Goal: Task Accomplishment & Management: Use online tool/utility

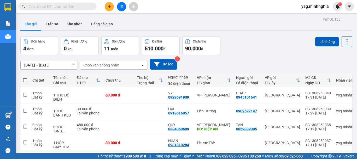
scroll to position [24, 0]
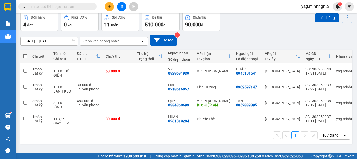
click at [108, 7] on icon "plus" at bounding box center [110, 7] width 4 height 4
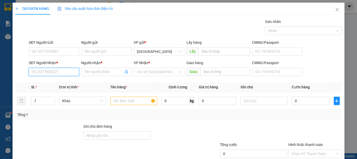
click at [60, 74] on input "SĐT Người Nhận *" at bounding box center [54, 72] width 50 height 8
click at [60, 83] on div "0388505775 - THÀNH" at bounding box center [53, 83] width 43 height 6
type input "0388505775"
type input "THÀNH"
type input "0388505775"
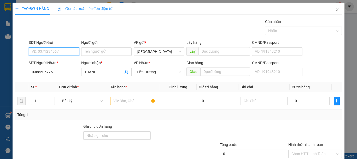
click at [50, 55] on input "SĐT Người Gửi" at bounding box center [54, 52] width 50 height 8
click at [55, 61] on div "0353051207 - CÔNG" at bounding box center [53, 62] width 43 height 6
type input "0353051207"
type input "CÔNG"
type input "0353051207"
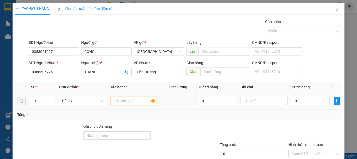
click at [125, 101] on input "text" at bounding box center [133, 101] width 47 height 8
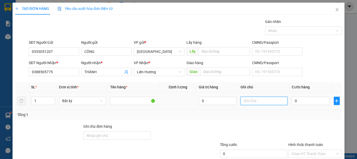
click at [257, 100] on input "text" at bounding box center [263, 101] width 47 height 8
type input "1 KIỆN VÒNG"
click at [312, 102] on input "0" at bounding box center [311, 101] width 38 height 8
type input "3"
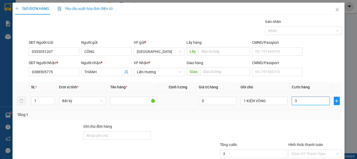
type input "3"
type input "30"
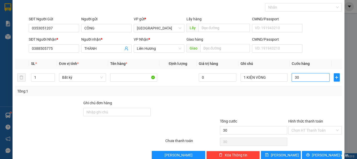
scroll to position [34, 0]
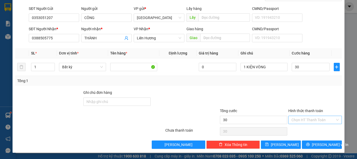
type input "30.000"
click at [317, 119] on input "Hình thức thanh toán" at bounding box center [313, 120] width 44 height 8
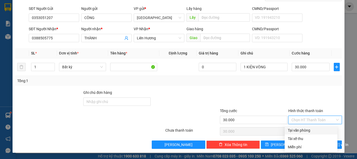
click at [311, 129] on div "Tại văn phòng" at bounding box center [311, 131] width 46 height 6
type input "0"
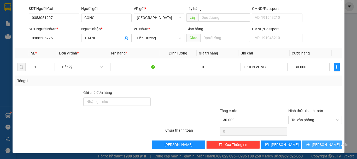
click at [312, 144] on button "Lưu và In" at bounding box center [322, 145] width 40 height 8
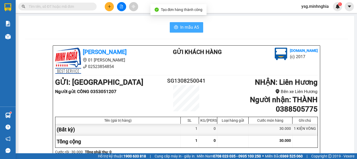
click at [182, 26] on span "In mẫu A5" at bounding box center [189, 27] width 19 height 7
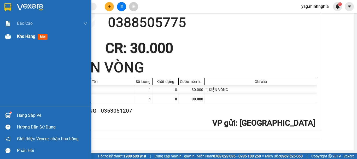
click at [8, 38] on img at bounding box center [7, 36] width 5 height 5
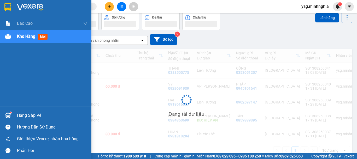
scroll to position [25, 0]
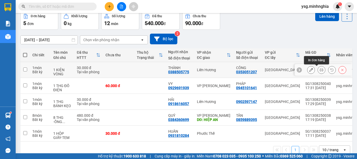
click at [320, 70] on icon at bounding box center [322, 70] width 4 height 4
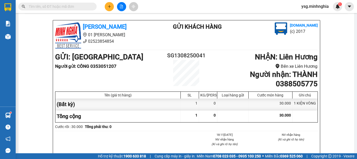
scroll to position [271, 0]
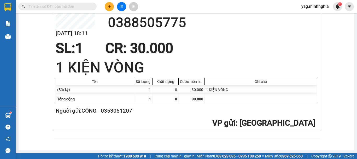
click at [106, 8] on button at bounding box center [109, 6] width 9 height 9
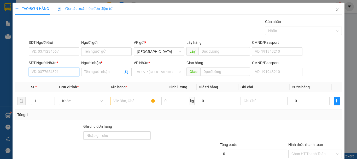
click at [45, 72] on input "SĐT Người Nhận *" at bounding box center [54, 72] width 50 height 8
click at [46, 74] on input "SĐT Người Nhận *" at bounding box center [54, 72] width 50 height 8
click at [54, 82] on div "0345847715 - NGÀ" at bounding box center [53, 83] width 43 height 6
type input "0345847715"
type input "NGÀ"
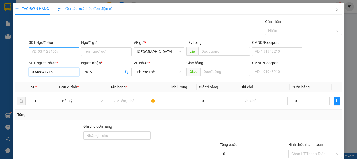
type input "0345847715"
click at [58, 54] on input "SĐT Người Gửi" at bounding box center [54, 52] width 50 height 8
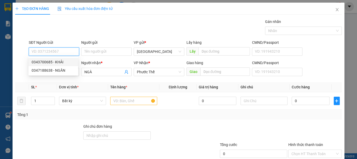
click at [62, 60] on div "0343700685 - KHẢI" at bounding box center [53, 62] width 43 height 6
type input "0343700685"
type input "KHẢI"
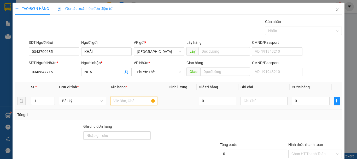
click at [128, 100] on input "text" at bounding box center [133, 101] width 47 height 8
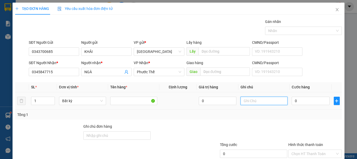
click at [264, 104] on input "text" at bounding box center [263, 101] width 47 height 8
click at [264, 103] on input "text" at bounding box center [263, 101] width 47 height 8
type input "2"
type input "1 TH XỐP-SỮA"
click at [299, 103] on input "0" at bounding box center [311, 101] width 38 height 8
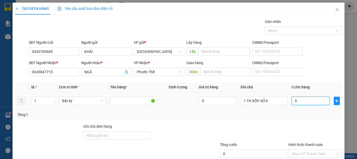
type input "6"
type input "60"
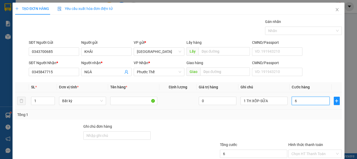
type input "60"
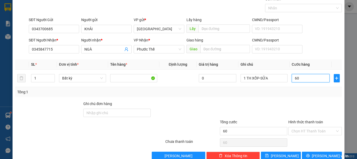
scroll to position [34, 0]
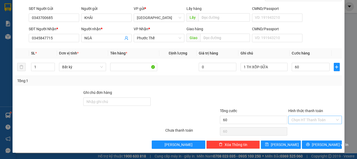
type input "60.000"
click at [309, 121] on input "Hình thức thanh toán" at bounding box center [313, 120] width 44 height 8
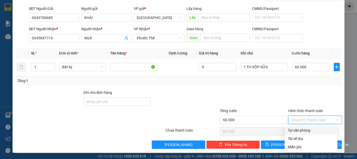
click at [303, 131] on div "Tại văn phòng" at bounding box center [311, 131] width 46 height 6
type input "0"
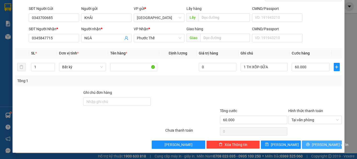
click at [309, 142] on button "Lưu và In" at bounding box center [322, 145] width 40 height 8
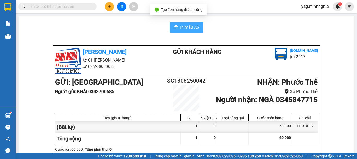
click at [182, 22] on button "In mẫu A5" at bounding box center [186, 27] width 33 height 10
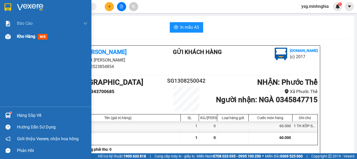
click at [2, 40] on div "Kho hàng mới" at bounding box center [45, 36] width 91 height 13
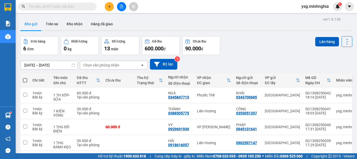
click at [71, 3] on span at bounding box center [57, 7] width 78 height 8
click at [71, 7] on input "text" at bounding box center [60, 7] width 62 height 6
type input "Q"
type input "A"
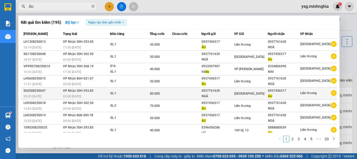
type input "ÂU"
click at [172, 96] on div "80.000" at bounding box center [161, 94] width 22 height 6
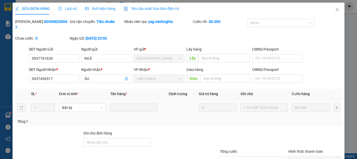
type input "0937761630"
type input "0937456517"
type input "80.000"
drag, startPoint x: 67, startPoint y: 51, endPoint x: 0, endPoint y: 52, distance: 67.1
click at [0, 52] on div "SỬA ĐƠN HÀNG Lịch sử Ảnh kiện hàng Yêu cầu xuất hóa đơn điện tử Total Paid Fee …" at bounding box center [178, 79] width 357 height 159
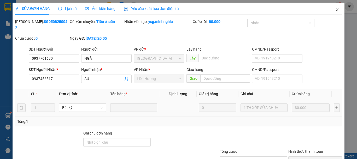
click at [336, 11] on icon "close" at bounding box center [337, 9] width 3 height 3
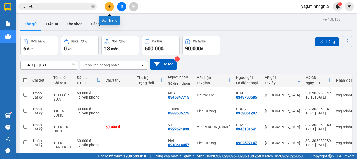
click at [108, 5] on icon "plus" at bounding box center [110, 7] width 4 height 4
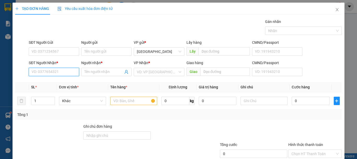
click at [40, 71] on input "SĐT Người Nhận *" at bounding box center [54, 72] width 50 height 8
paste input "0937761630"
type input "0937761630"
drag, startPoint x: 54, startPoint y: 73, endPoint x: 0, endPoint y: 58, distance: 55.6
click at [0, 60] on div "TẠO ĐƠN HÀNG Yêu cầu xuất hóa đơn điện tử Transit Pickup Surcharge Ids Transit …" at bounding box center [178, 79] width 357 height 159
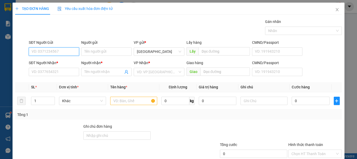
click at [44, 48] on input "SĐT Người Gửi" at bounding box center [54, 52] width 50 height 8
click at [47, 51] on input "SĐT Người Gửi" at bounding box center [54, 52] width 50 height 8
paste input "0937761630"
type input "0937761630"
drag, startPoint x: 63, startPoint y: 59, endPoint x: 70, endPoint y: 70, distance: 13.7
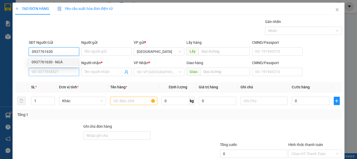
click at [63, 59] on div "0937761630 - NGÀ" at bounding box center [53, 62] width 50 height 8
type input "NGÀ"
type input "0937456517"
type input "ÂU"
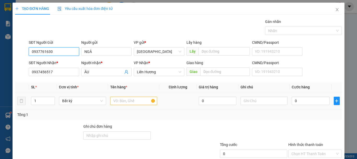
type input "0937761630"
click at [119, 103] on input "text" at bounding box center [133, 101] width 47 height 8
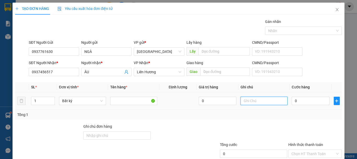
click at [281, 102] on input "text" at bounding box center [263, 101] width 47 height 8
click at [281, 103] on input "text" at bounding box center [263, 101] width 47 height 8
type input "1 TH XỐP CÓ CỤC-SỮA CHUA"
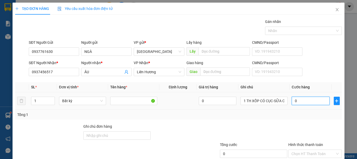
click at [304, 99] on input "0" at bounding box center [311, 101] width 38 height 8
type input "9"
type input "90"
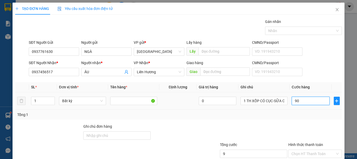
type input "90"
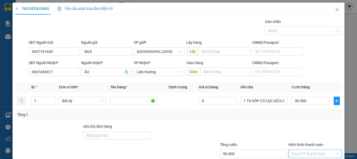
click at [306, 150] on input "Hình thức thanh toán" at bounding box center [313, 154] width 44 height 8
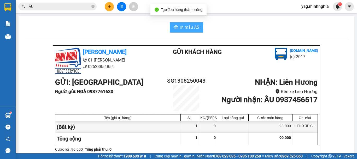
click at [191, 31] on button "In mẫu A5" at bounding box center [186, 27] width 33 height 10
click at [190, 27] on span "In mẫu A5" at bounding box center [189, 27] width 19 height 7
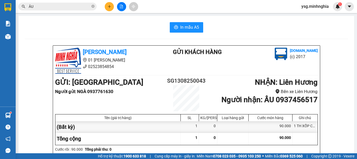
click at [185, 27] on span "In mẫu A5" at bounding box center [189, 27] width 19 height 7
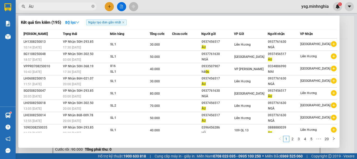
drag, startPoint x: 47, startPoint y: 6, endPoint x: 0, endPoint y: 8, distance: 46.8
click at [0, 8] on section "Kết quả tìm kiếm ( 195 ) Bộ lọc Ngày tạo đơn gần nhất Mã ĐH Trạng thái Món hàng…" at bounding box center [178, 79] width 357 height 159
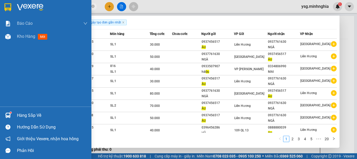
paste input "0937761630"
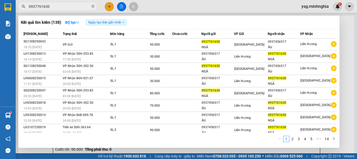
type input "0937761630"
click at [110, 3] on div at bounding box center [178, 79] width 357 height 159
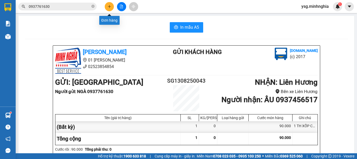
click at [110, 5] on icon "plus" at bounding box center [110, 7] width 4 height 4
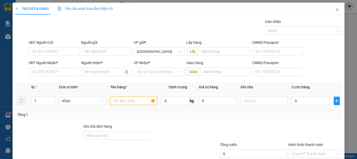
click at [130, 98] on input "text" at bounding box center [133, 101] width 47 height 8
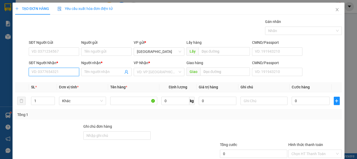
click at [53, 73] on input "SĐT Người Nhận *" at bounding box center [54, 72] width 50 height 8
click at [61, 82] on div "0985412306 - ĐIỆP" at bounding box center [53, 83] width 43 height 6
type input "0985412306"
type input "ĐIỆP"
type input "0985412306"
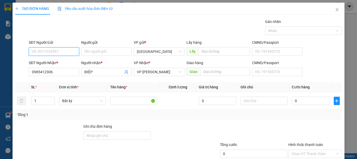
click at [53, 50] on input "SĐT Người Gửi" at bounding box center [54, 52] width 50 height 8
drag, startPoint x: 162, startPoint y: 73, endPoint x: 143, endPoint y: 71, distance: 19.4
click at [113, 60] on div "SĐT Người Nhận * 0985412306 Người nhận * ĐIỆP VP Nhận * VP Phan Rí Giao hàng Gi…" at bounding box center [185, 69] width 315 height 18
click at [157, 74] on span "[PERSON_NAME]" at bounding box center [159, 72] width 44 height 8
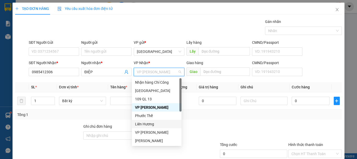
click at [156, 120] on div "Liên Hương" at bounding box center [157, 124] width 50 height 8
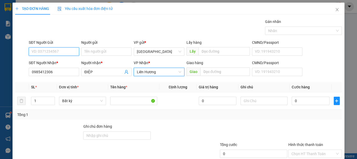
click at [57, 49] on input "SĐT Người Gửi" at bounding box center [54, 52] width 50 height 8
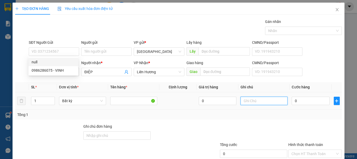
click at [270, 99] on input "text" at bounding box center [263, 101] width 47 height 8
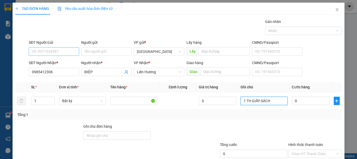
type input "1 TH GIẤY-SÁCH"
click at [46, 50] on input "SĐT Người Gửi" at bounding box center [54, 52] width 50 height 8
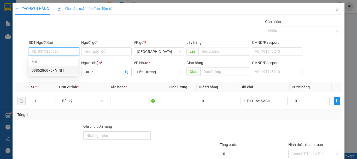
click at [50, 70] on div "0986286075 - VINH" at bounding box center [53, 71] width 43 height 6
type input "0986286075"
type input "VINH"
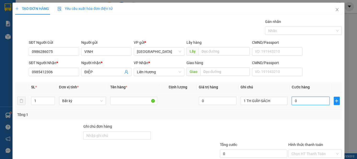
click at [303, 103] on input "0" at bounding box center [311, 101] width 38 height 8
type input "3"
type input "30"
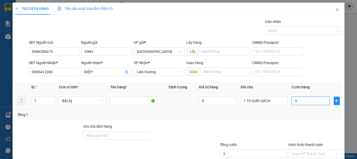
type input "30"
type input "30.000"
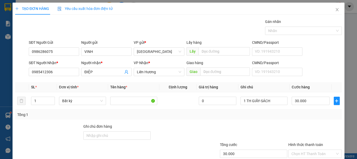
click at [299, 119] on div "Tổng: 1" at bounding box center [178, 115] width 327 height 10
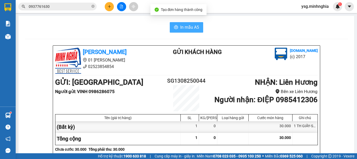
click at [193, 25] on span "In mẫu A5" at bounding box center [189, 27] width 19 height 7
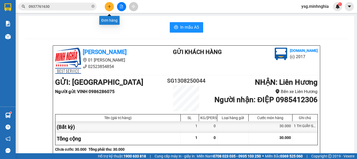
click at [109, 5] on icon "plus" at bounding box center [110, 7] width 4 height 4
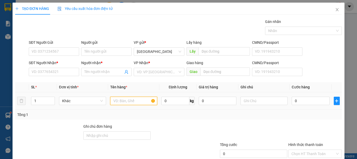
drag, startPoint x: 138, startPoint y: 99, endPoint x: 128, endPoint y: 98, distance: 9.3
click at [137, 99] on input "text" at bounding box center [133, 101] width 47 height 8
type input "2"
click at [52, 100] on icon "up" at bounding box center [52, 100] width 2 height 2
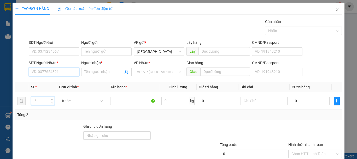
click at [63, 75] on input "SĐT Người Nhận *" at bounding box center [54, 72] width 50 height 8
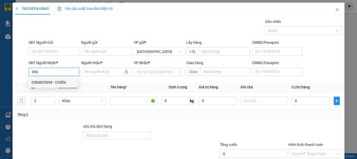
click at [62, 83] on div "0384825999 - CHIẾN" at bounding box center [53, 83] width 43 height 6
type input "0384825999"
type input "CHIẾN"
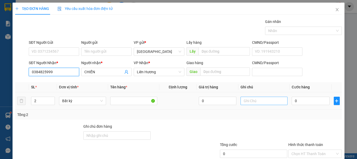
type input "0384825999"
click at [250, 101] on input "text" at bounding box center [263, 101] width 47 height 8
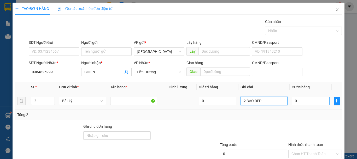
type input "2 BAO DÉP"
click at [299, 98] on input "0" at bounding box center [311, 101] width 38 height 8
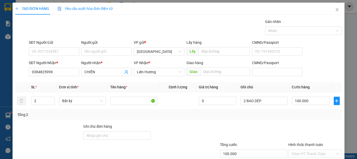
click at [277, 119] on div "Tổng: 2" at bounding box center [178, 115] width 327 height 10
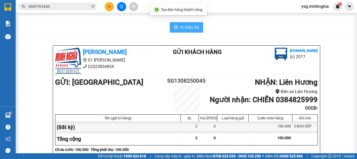
click at [186, 29] on span "In mẫu A5" at bounding box center [189, 27] width 19 height 7
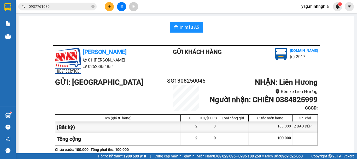
drag, startPoint x: 334, startPoint y: 68, endPoint x: 339, endPoint y: 68, distance: 5.0
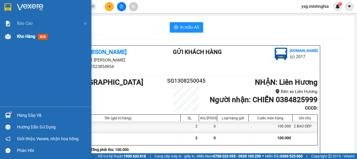
click at [3, 36] on div "Kho hàng mới" at bounding box center [45, 36] width 91 height 13
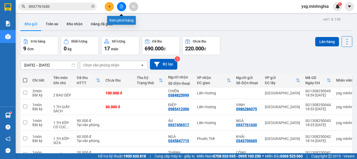
click at [122, 9] on button at bounding box center [121, 6] width 9 height 9
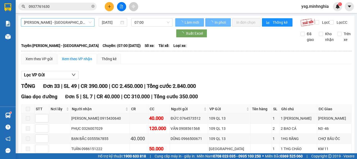
click at [58, 24] on span "Phan Rí - Sài Gòn" at bounding box center [57, 23] width 67 height 8
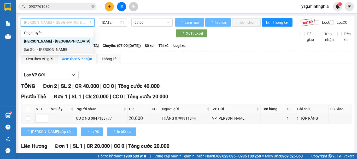
click at [43, 47] on div "Sài Gòn - Phan Rí" at bounding box center [57, 50] width 66 height 6
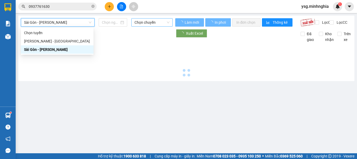
type input "13/08/2025"
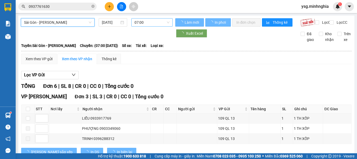
click at [151, 21] on span "07:00" at bounding box center [151, 23] width 35 height 8
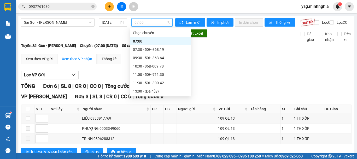
click at [162, 147] on div "21:00 - 86H-021.24" at bounding box center [160, 150] width 55 height 6
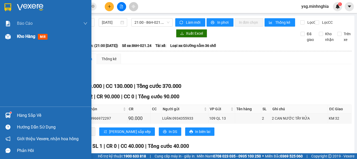
click at [10, 37] on img at bounding box center [7, 36] width 5 height 5
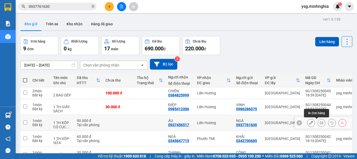
click at [318, 119] on button at bounding box center [321, 123] width 7 height 9
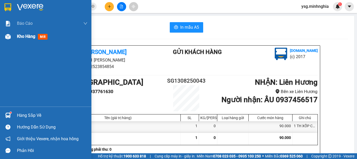
click at [9, 39] on img at bounding box center [7, 36] width 5 height 5
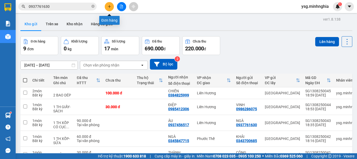
click at [109, 9] on button at bounding box center [109, 6] width 9 height 9
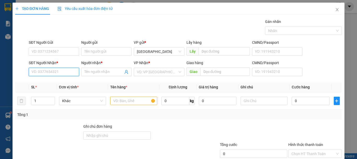
click at [52, 72] on input "SĐT Người Nhận *" at bounding box center [54, 72] width 50 height 8
click at [56, 83] on div "0911571466 - SƯƠNG" at bounding box center [53, 83] width 43 height 6
type input "0911571466"
type input "SƯƠNG"
type input "0911571466"
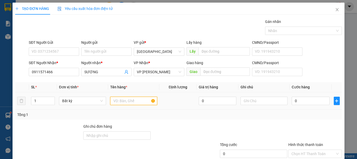
click at [126, 104] on input "text" at bounding box center [133, 101] width 47 height 8
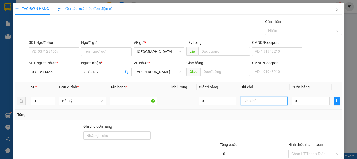
click at [264, 103] on input "text" at bounding box center [263, 101] width 47 height 8
type input "1 BAO XANH VẢI"
click at [315, 103] on input "0" at bounding box center [311, 101] width 38 height 8
type input "7"
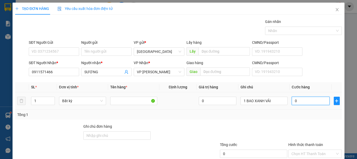
type input "7"
type input "70"
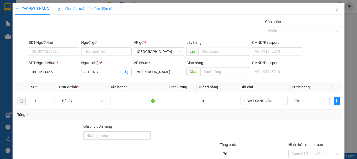
type input "70.000"
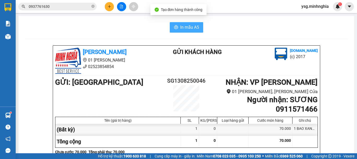
click at [187, 26] on span "In mẫu A5" at bounding box center [189, 27] width 19 height 7
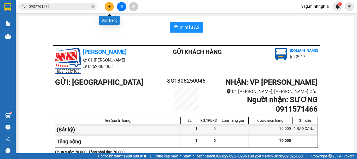
click at [110, 5] on icon "plus" at bounding box center [110, 7] width 4 height 4
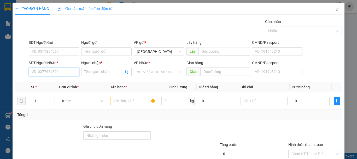
click at [49, 72] on input "SĐT Người Nhận *" at bounding box center [54, 72] width 50 height 8
click at [55, 81] on div "0336957444 - SÁU" at bounding box center [53, 83] width 43 height 6
type input "0336957444"
type input "SÁU"
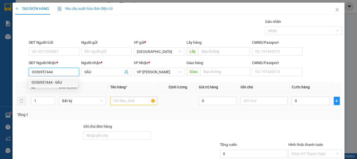
type input "0336957444"
click at [119, 100] on input "text" at bounding box center [133, 101] width 47 height 8
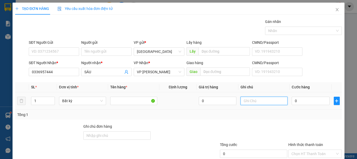
click at [261, 102] on input "text" at bounding box center [263, 101] width 47 height 8
click at [259, 102] on input "text" at bounding box center [263, 101] width 47 height 8
type input "1 BỌC ĐEN VẢI"
click at [295, 101] on input "0" at bounding box center [311, 101] width 38 height 8
type input "3"
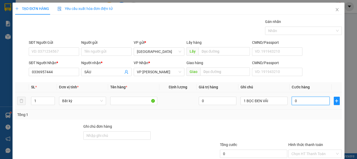
type input "3"
type input "30"
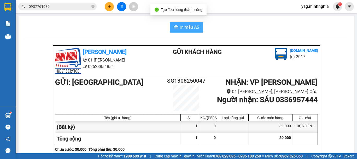
click at [180, 25] on span "In mẫu A5" at bounding box center [189, 27] width 19 height 7
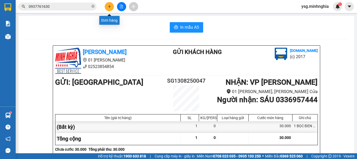
click at [110, 3] on button at bounding box center [109, 6] width 9 height 9
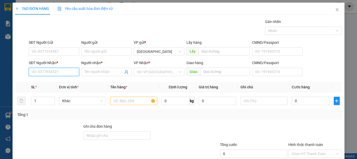
click at [54, 70] on input "SĐT Người Nhận *" at bounding box center [54, 72] width 50 height 8
click at [58, 82] on div "0397989360 - TRUNG" at bounding box center [53, 83] width 43 height 6
type input "0397989360"
type input "TRUNG"
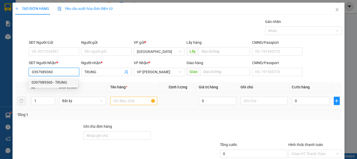
type input "0397989360"
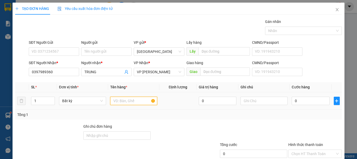
click at [128, 101] on input "text" at bounding box center [133, 101] width 47 height 8
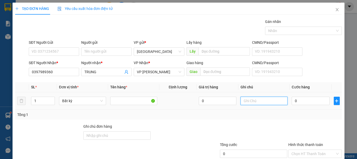
click at [241, 99] on input "text" at bounding box center [263, 101] width 47 height 8
type input "1 BỌC ĐEN VẢI"
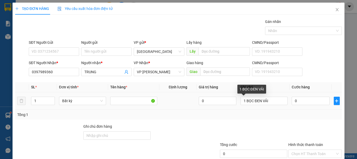
click at [300, 108] on td "0" at bounding box center [311, 100] width 42 height 17
click at [302, 102] on input "0" at bounding box center [311, 101] width 38 height 8
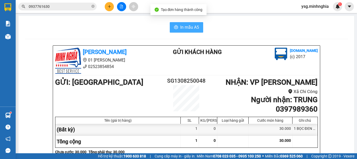
click at [194, 27] on span "In mẫu A5" at bounding box center [189, 27] width 19 height 7
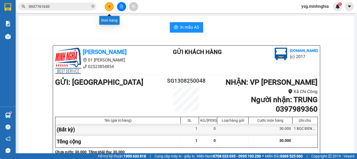
click at [108, 5] on icon "plus" at bounding box center [110, 7] width 4 height 4
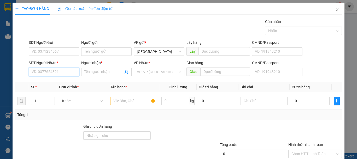
click at [56, 70] on input "SĐT Người Nhận *" at bounding box center [54, 72] width 50 height 8
click at [57, 79] on div "0397977459 - TRÂM" at bounding box center [53, 82] width 50 height 8
type input "0397977459"
type input "TRÂM"
type input "0397977459"
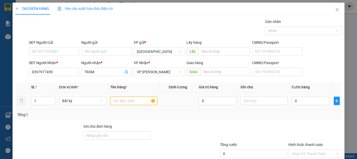
click at [127, 103] on input "text" at bounding box center [133, 101] width 47 height 8
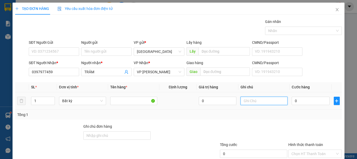
click at [240, 101] on input "text" at bounding box center [263, 101] width 47 height 8
type input "1 BỌC ĐEN VAI"
click at [295, 103] on input "0" at bounding box center [311, 101] width 38 height 8
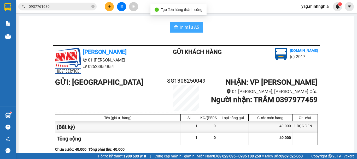
click at [180, 26] on span "In mẫu A5" at bounding box center [189, 27] width 19 height 7
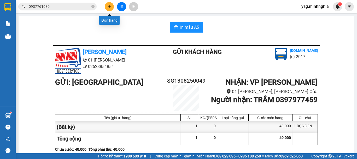
click at [107, 4] on button at bounding box center [109, 6] width 9 height 9
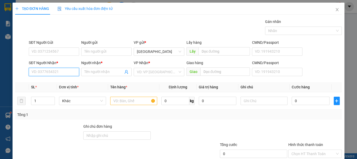
click at [52, 74] on input "SĐT Người Nhận *" at bounding box center [54, 72] width 50 height 8
click at [59, 81] on div "0395104386 - VY" at bounding box center [53, 83] width 43 height 6
type input "0395104386"
type input "VY"
type input "0395104386"
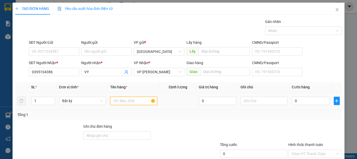
click at [126, 97] on input "text" at bounding box center [133, 101] width 47 height 8
type input "2"
click at [51, 99] on icon "up" at bounding box center [52, 100] width 2 height 2
click at [261, 96] on div at bounding box center [263, 101] width 47 height 10
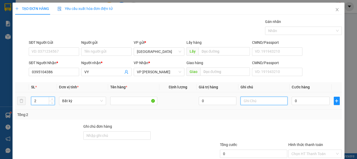
click at [260, 104] on input "text" at bounding box center [263, 101] width 47 height 8
type input "1 BAO XANH 1 BỌC ĐEN VẢI"
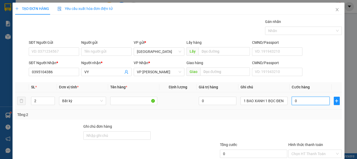
click at [306, 102] on input "0" at bounding box center [311, 101] width 38 height 8
type input "1"
type input "12"
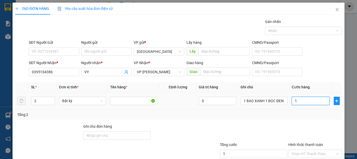
type input "12"
type input "120"
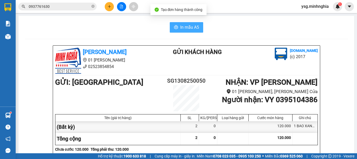
click at [174, 27] on icon "printer" at bounding box center [176, 27] width 4 height 4
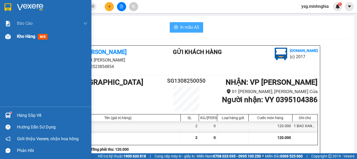
click at [3, 43] on div "Kho hàng mới" at bounding box center [45, 36] width 91 height 13
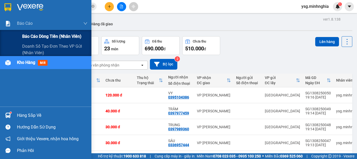
click at [27, 36] on span "Báo cáo dòng tiền (nhân viên)" at bounding box center [51, 36] width 59 height 7
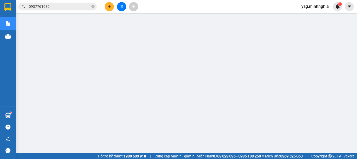
click at [122, 7] on icon "file-add" at bounding box center [122, 7] width 4 height 4
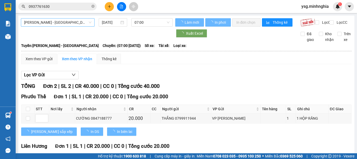
click at [66, 25] on span "Phan Rí - Sài Gòn" at bounding box center [57, 23] width 67 height 8
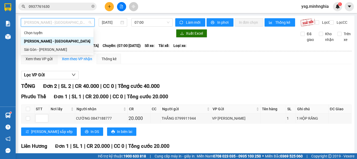
click at [63, 49] on div "Sài Gòn - Phan Rí" at bounding box center [57, 50] width 66 height 6
type input "13/08/2025"
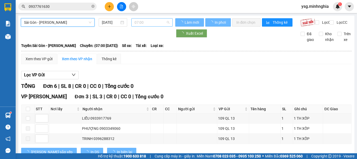
click at [146, 25] on span "07:00" at bounding box center [151, 23] width 35 height 8
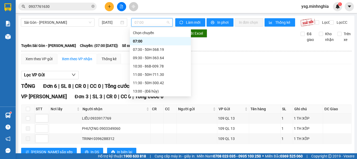
click at [157, 130] on div "17:00 (TC) - 50H-350.51" at bounding box center [160, 133] width 55 height 6
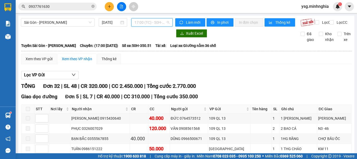
click at [156, 26] on span "17:00 (TC) - 50H-350.51" at bounding box center [151, 23] width 35 height 8
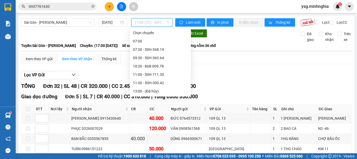
click at [153, 147] on div "21:00 - 86H-021.24" at bounding box center [160, 150] width 55 height 6
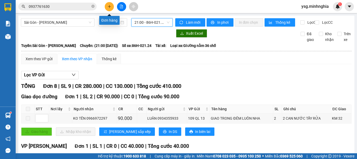
click at [108, 3] on button at bounding box center [109, 6] width 9 height 9
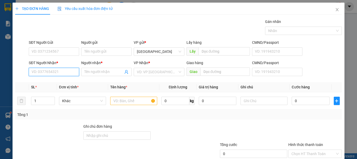
click at [49, 75] on input "SĐT Người Nhận *" at bounding box center [54, 72] width 50 height 8
type input "1"
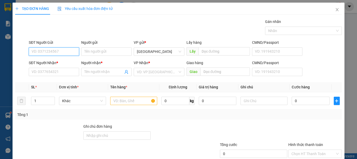
drag, startPoint x: 40, startPoint y: 53, endPoint x: 38, endPoint y: 55, distance: 3.3
click at [39, 53] on input "SĐT Người Gửi" at bounding box center [54, 52] width 50 height 8
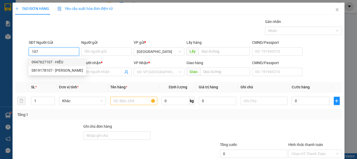
click at [54, 62] on div "0947627107 - HIẾU" at bounding box center [57, 62] width 51 height 6
type input "0947627107"
type input "HIẾU"
type input "0908048546"
type input "HƯỜNG"
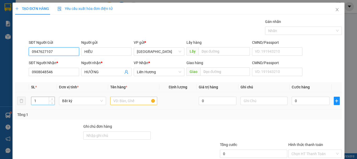
type input "0947627107"
click at [23, 101] on tr "1 Bất kỳ 0 0" at bounding box center [178, 100] width 327 height 17
type input "3"
click at [128, 99] on input "text" at bounding box center [133, 101] width 47 height 8
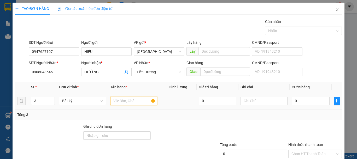
click at [128, 99] on input "text" at bounding box center [133, 101] width 47 height 8
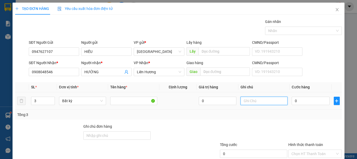
click at [270, 100] on input "text" at bounding box center [263, 101] width 47 height 8
drag, startPoint x: 270, startPoint y: 99, endPoint x: 259, endPoint y: 102, distance: 11.2
click at [269, 100] on input "text" at bounding box center [263, 101] width 47 height 8
type input "3 BAO CAFE"
click at [293, 101] on input "0" at bounding box center [311, 101] width 38 height 8
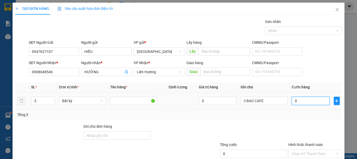
type input "1"
type input "15"
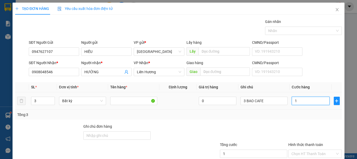
type input "15"
type input "150"
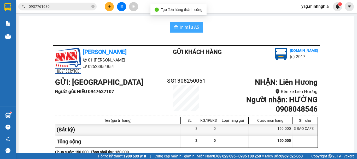
click at [181, 29] on span "In mẫu A5" at bounding box center [189, 27] width 19 height 7
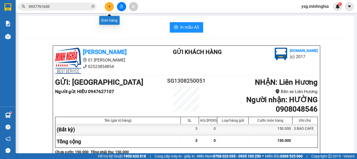
click at [109, 5] on icon "plus" at bounding box center [110, 7] width 4 height 4
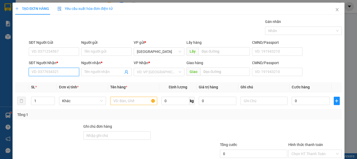
click at [55, 76] on input "SĐT Người Nhận *" at bounding box center [54, 72] width 50 height 8
drag, startPoint x: 54, startPoint y: 97, endPoint x: 51, endPoint y: 97, distance: 2.9
click at [53, 97] on td "1" at bounding box center [43, 100] width 28 height 17
click at [51, 97] on div "1" at bounding box center [43, 101] width 24 height 8
type input "2"
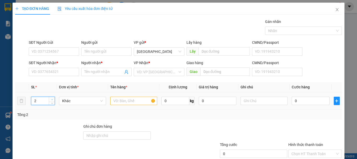
click at [50, 99] on span "up" at bounding box center [51, 99] width 3 height 3
click at [119, 101] on input "text" at bounding box center [133, 101] width 47 height 8
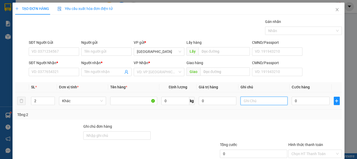
click at [265, 101] on input "text" at bounding box center [263, 101] width 47 height 8
type input "2 THG"
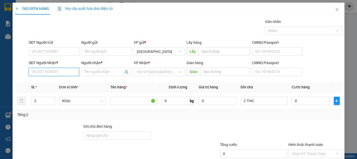
click at [31, 72] on input "SĐT Người Nhận *" at bounding box center [54, 72] width 50 height 8
click at [45, 80] on div "0886086555 - KHÁNH" at bounding box center [57, 83] width 51 height 6
type input "0886086555"
type input "KHÁNH"
drag, startPoint x: 59, startPoint y: 73, endPoint x: 0, endPoint y: 72, distance: 58.7
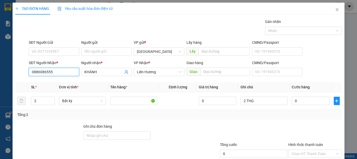
click at [0, 72] on div "TẠO ĐƠN HÀNG Yêu cầu xuất hóa đơn điện tử Transit Pickup Surcharge Ids Transit …" at bounding box center [178, 79] width 357 height 159
type input "0886086555"
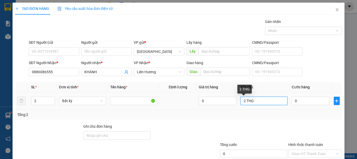
click at [264, 105] on input "2 THG" at bounding box center [263, 101] width 47 height 8
type input "2 THG MP"
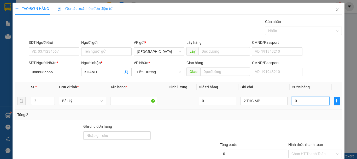
click at [296, 103] on input "0" at bounding box center [311, 101] width 38 height 8
type input "9"
type input "90"
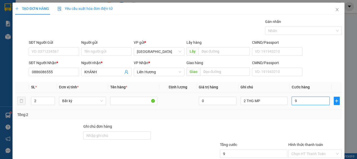
type input "90"
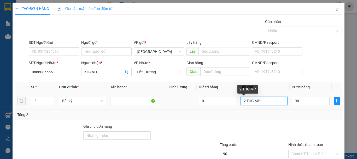
type input "90.000"
click at [251, 104] on input "2 THG MP" at bounding box center [263, 101] width 47 height 8
type input "2 THG- MP"
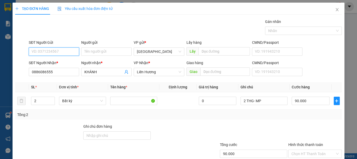
click at [72, 53] on input "SĐT Người Gửi" at bounding box center [54, 52] width 50 height 8
click at [55, 63] on div "0966064331" at bounding box center [53, 62] width 43 height 6
type input "0966064331"
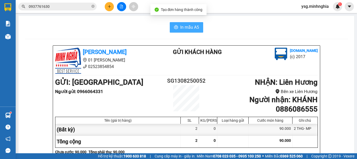
click at [180, 26] on span "In mẫu A5" at bounding box center [189, 27] width 19 height 7
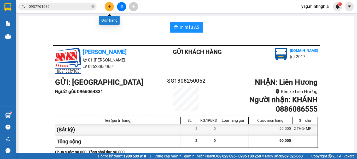
click at [109, 8] on icon "plus" at bounding box center [109, 6] width 0 height 3
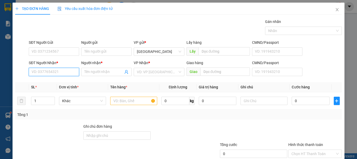
click at [34, 70] on input "SĐT Người Nhận *" at bounding box center [54, 72] width 50 height 8
type input "0917694596"
click at [51, 86] on div "0917694596 - SƠN" at bounding box center [53, 82] width 50 height 8
type input "SƠN"
type input "0917694596"
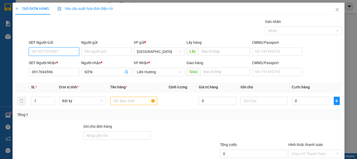
click at [53, 54] on input "SĐT Người Gửi" at bounding box center [54, 52] width 50 height 8
click at [56, 59] on div "0582098668 - QUÂN" at bounding box center [53, 62] width 43 height 6
type input "0582098668"
type input "QUÂN"
click at [118, 98] on input "text" at bounding box center [133, 101] width 47 height 8
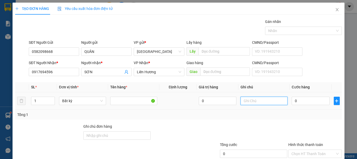
click at [256, 103] on input "text" at bounding box center [263, 101] width 47 height 8
type input "1 CỤC TRẮNG PT"
click at [297, 101] on input "0" at bounding box center [311, 101] width 38 height 8
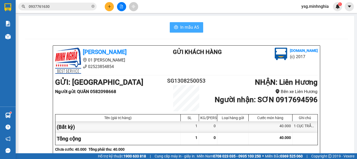
click at [189, 29] on span "In mẫu A5" at bounding box center [189, 27] width 19 height 7
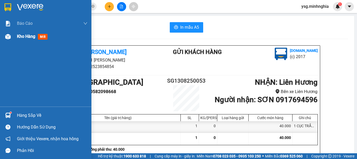
click at [9, 38] on img at bounding box center [7, 36] width 5 height 5
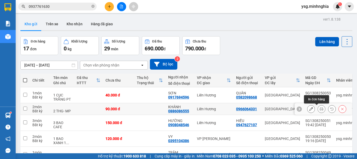
click at [319, 105] on button at bounding box center [321, 109] width 7 height 9
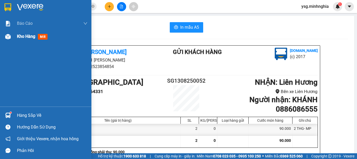
click at [1, 36] on div "Kho hàng mới" at bounding box center [45, 36] width 91 height 13
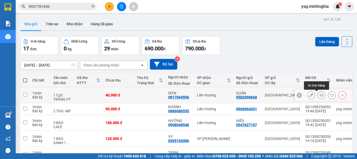
click at [320, 97] on icon at bounding box center [322, 95] width 4 height 4
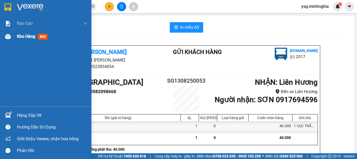
click at [2, 40] on div "Kho hàng mới" at bounding box center [45, 36] width 91 height 13
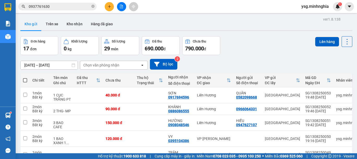
click at [113, 8] on button at bounding box center [109, 6] width 9 height 9
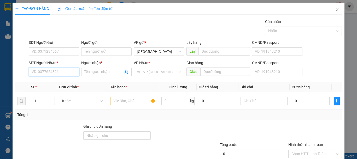
click at [43, 75] on input "SĐT Người Nhận *" at bounding box center [54, 72] width 50 height 8
type input "0332140774"
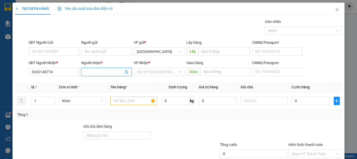
click at [92, 73] on input "Người nhận *" at bounding box center [103, 72] width 39 height 6
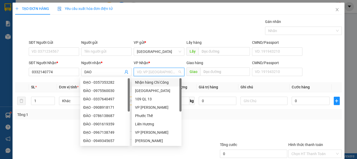
click at [155, 73] on input "search" at bounding box center [157, 72] width 40 height 8
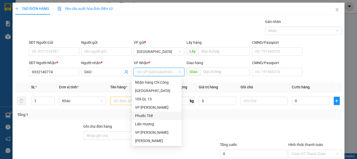
click at [150, 115] on div "Phước Thể" at bounding box center [156, 116] width 43 height 6
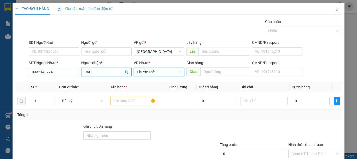
drag, startPoint x: 96, startPoint y: 72, endPoint x: 71, endPoint y: 73, distance: 25.3
click at [71, 73] on div "SĐT Người Nhận * 0332140774 Người nhận * DAO VP Nhận * Phước Thể Phước Thể Giao…" at bounding box center [185, 69] width 315 height 18
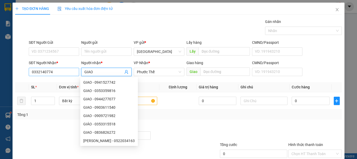
drag, startPoint x: 98, startPoint y: 72, endPoint x: 70, endPoint y: 70, distance: 28.3
click at [71, 70] on div "SĐT Người Nhận * 0332140774 Người nhận * GIAO VP Nhận * Phước Thể Giao hàng Gia…" at bounding box center [185, 69] width 315 height 18
type input "DAO"
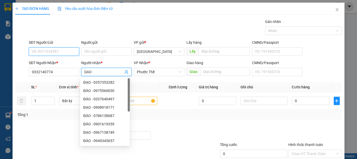
click at [63, 56] on input "SĐT Người Gửi" at bounding box center [54, 52] width 50 height 8
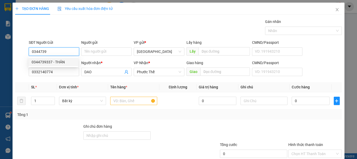
click at [63, 60] on div "0344739337 - THÂN" at bounding box center [53, 62] width 43 height 6
type input "0344739337"
type input "THÂN"
type input "0344739337"
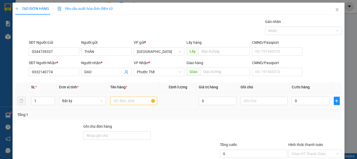
click at [120, 105] on div at bounding box center [133, 101] width 47 height 10
click at [120, 102] on input "text" at bounding box center [133, 101] width 47 height 8
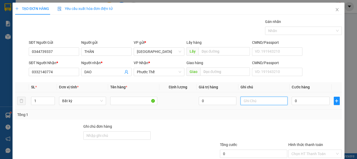
click at [246, 101] on input "text" at bounding box center [263, 101] width 47 height 8
type input "1 BỌC XANH-BẾP(NHẸ TAY)"
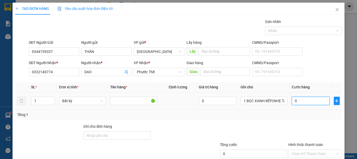
click at [305, 103] on input "0" at bounding box center [311, 101] width 38 height 8
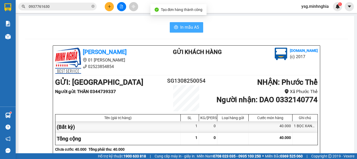
click at [182, 23] on button "In mẫu A5" at bounding box center [186, 27] width 33 height 10
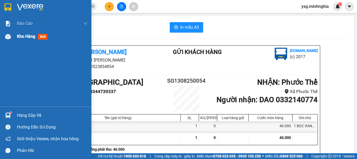
click at [1, 36] on div "Kho hàng mới" at bounding box center [45, 36] width 91 height 13
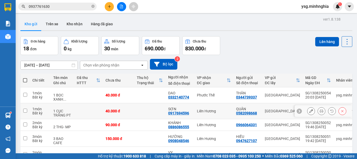
drag, startPoint x: 169, startPoint y: 74, endPoint x: 188, endPoint y: 75, distance: 19.1
click at [188, 111] on div "0917694596" at bounding box center [178, 113] width 21 height 4
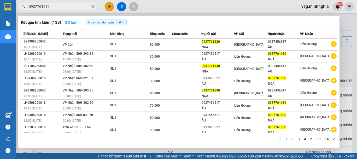
drag, startPoint x: 55, startPoint y: 5, endPoint x: 0, endPoint y: 8, distance: 54.9
click at [0, 8] on section "Kết quả tìm kiếm ( 138 ) Bộ lọc Ngày tạo đơn gần nhất Mã ĐH Trạng thái Món hàng…" at bounding box center [178, 79] width 357 height 159
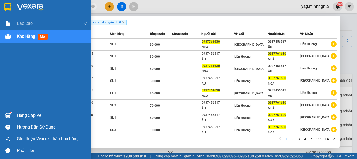
paste input "17694596"
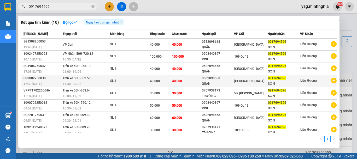
type input "0917694596"
click at [169, 78] on div "40.000" at bounding box center [161, 81] width 22 height 6
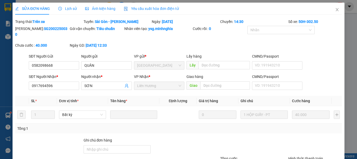
type input "0582098668"
type input "0917694596"
type input "40.000"
click at [335, 11] on icon "close" at bounding box center [337, 10] width 4 height 4
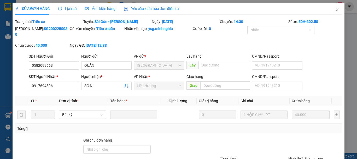
click at [332, 10] on div "ysg.minhnghia NaN" at bounding box center [319, 6] width 45 height 9
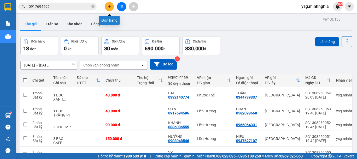
click at [112, 7] on button at bounding box center [109, 6] width 9 height 9
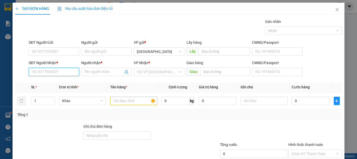
click at [45, 70] on input "SĐT Người Nhận *" at bounding box center [54, 72] width 50 height 8
type input "0332890457"
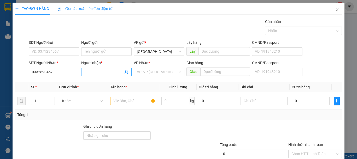
click at [101, 75] on input "Người nhận *" at bounding box center [103, 72] width 39 height 6
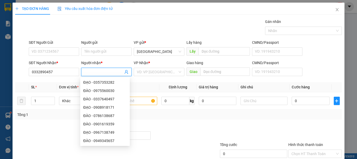
type input "D"
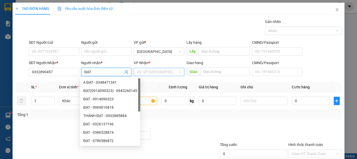
type input "ĐẠT"
click at [156, 73] on input "search" at bounding box center [157, 72] width 40 height 8
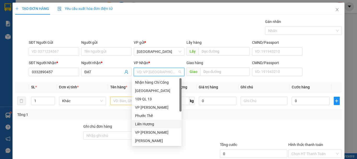
click at [155, 124] on div "Liên Hương" at bounding box center [156, 124] width 43 height 6
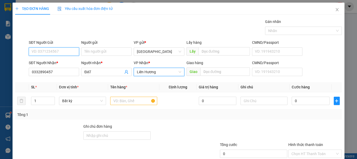
click at [63, 50] on input "SĐT Người Gửi" at bounding box center [54, 52] width 50 height 8
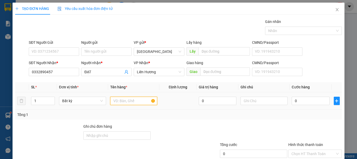
click at [117, 101] on input "text" at bounding box center [133, 101] width 47 height 8
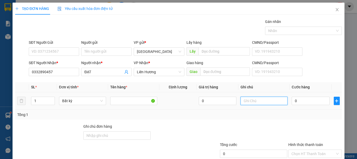
click at [262, 101] on input "text" at bounding box center [263, 101] width 47 height 8
type input "1 BÌA NHỰA GT"
click at [300, 104] on input "0" at bounding box center [311, 101] width 38 height 8
type input "3"
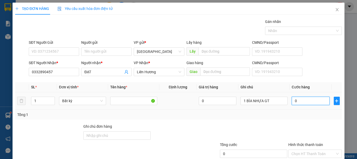
type input "3"
type input "30"
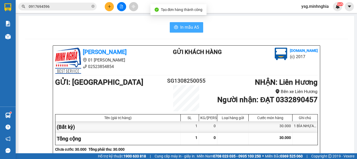
click at [178, 24] on button "In mẫu A5" at bounding box center [186, 27] width 33 height 10
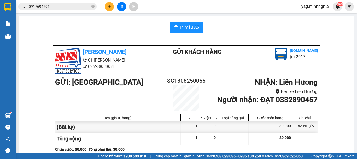
click at [169, 7] on div "Kết quả tìm kiếm ( 10 ) Bộ lọc Ngày tạo đơn gần nhất Mã ĐH Trạng thái Món hàng …" at bounding box center [178, 6] width 357 height 13
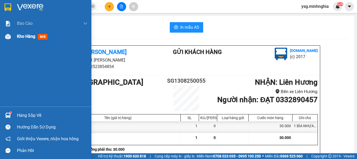
click at [7, 38] on img at bounding box center [7, 36] width 5 height 5
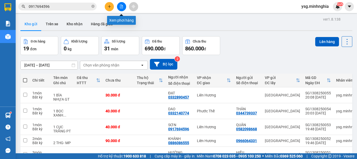
click at [122, 6] on icon "file-add" at bounding box center [121, 7] width 3 height 4
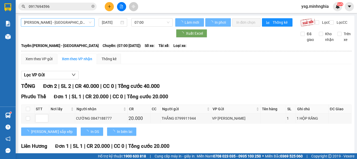
click at [55, 23] on span "Phan Rí - Sài Gòn" at bounding box center [57, 23] width 67 height 8
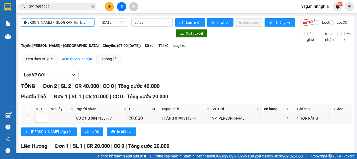
click at [62, 22] on span "Phan Rí - Sài Gòn" at bounding box center [57, 23] width 67 height 8
click at [72, 20] on span "Phan Rí - Sài Gòn" at bounding box center [57, 23] width 67 height 8
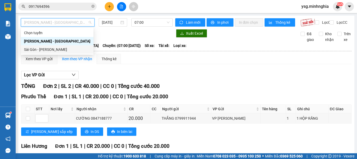
click at [56, 48] on div "Sài Gòn - Phan Rí" at bounding box center [57, 50] width 66 height 6
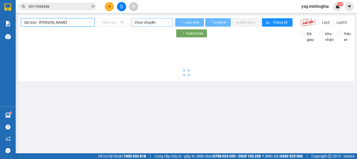
type input "13/08/2025"
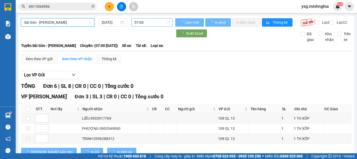
click at [150, 20] on span "07:00" at bounding box center [151, 23] width 35 height 8
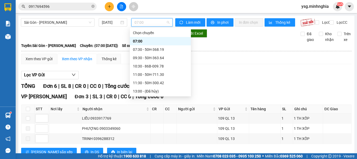
click at [155, 147] on div "21:00 - 86H-021.24" at bounding box center [160, 150] width 55 height 6
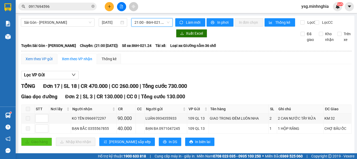
click at [44, 62] on div "Xem theo VP gửi" at bounding box center [39, 59] width 27 height 6
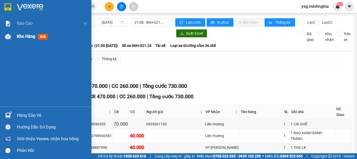
click at [5, 41] on div at bounding box center [7, 36] width 9 height 9
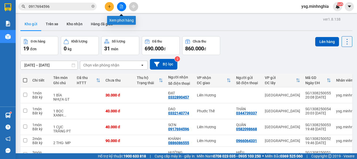
click at [119, 9] on button at bounding box center [121, 6] width 9 height 9
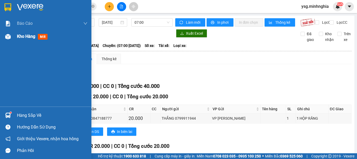
click at [5, 39] on img at bounding box center [7, 36] width 5 height 5
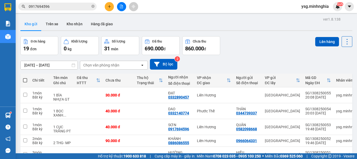
click at [26, 79] on span at bounding box center [25, 80] width 4 height 4
click at [25, 78] on input "checkbox" at bounding box center [25, 78] width 0 height 0
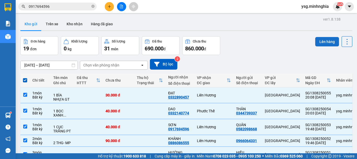
click at [323, 43] on button "Lên hàng" at bounding box center [327, 41] width 24 height 9
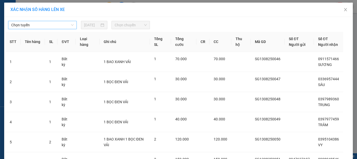
click at [70, 26] on span "Chọn tuyến" at bounding box center [42, 25] width 62 height 8
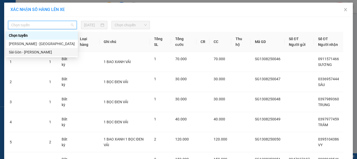
click at [42, 55] on div "Sài Gòn - Phan Rí" at bounding box center [42, 52] width 72 height 8
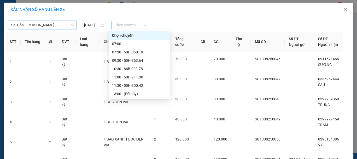
click at [123, 28] on span "Chọn chuyến" at bounding box center [131, 25] width 32 height 8
click at [145, 150] on div "21:00 - 86H-021.24" at bounding box center [139, 153] width 55 height 6
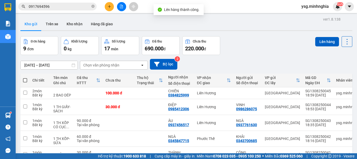
click at [24, 79] on span at bounding box center [25, 80] width 4 height 4
click at [25, 78] on input "checkbox" at bounding box center [25, 78] width 0 height 0
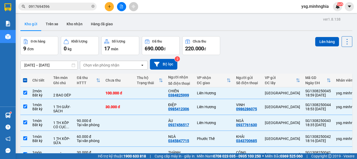
click at [325, 43] on button "Lên hàng" at bounding box center [327, 41] width 24 height 9
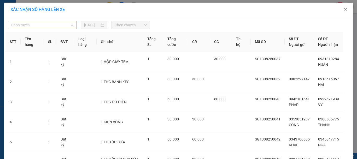
click at [48, 26] on span "Chọn tuyến" at bounding box center [42, 25] width 62 height 8
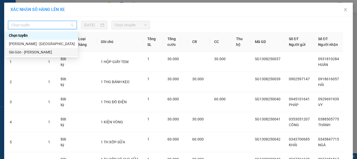
click at [35, 52] on div "Sài Gòn - Phan Rí" at bounding box center [42, 52] width 66 height 6
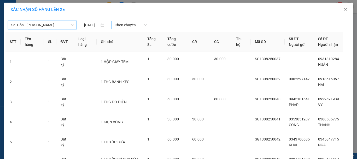
click at [130, 26] on span "Chọn chuyến" at bounding box center [131, 25] width 32 height 8
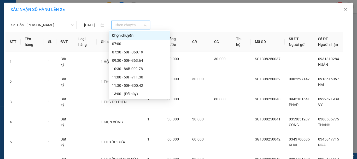
click at [132, 150] on div "21:00 - 86H-021.24" at bounding box center [139, 153] width 55 height 6
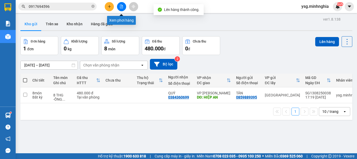
click at [124, 4] on button at bounding box center [121, 6] width 9 height 9
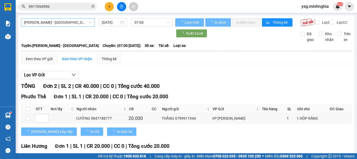
click at [75, 20] on span "Phan Rí - Sài Gòn" at bounding box center [57, 23] width 67 height 8
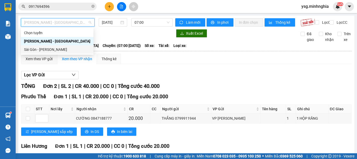
click at [61, 48] on div "Sài Gòn - Phan Rí" at bounding box center [57, 50] width 66 height 6
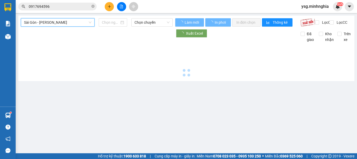
type input "13/08/2025"
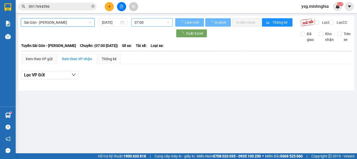
click at [149, 26] on div "07:00" at bounding box center [151, 22] width 41 height 8
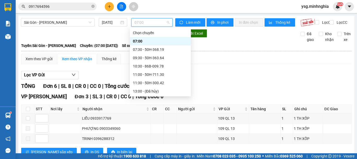
click at [157, 147] on div "21:00 - 86H-021.24" at bounding box center [160, 150] width 55 height 6
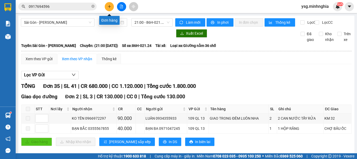
click at [107, 6] on button at bounding box center [109, 6] width 9 height 9
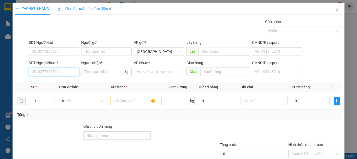
click at [40, 75] on input "SĐT Người Nhận *" at bounding box center [54, 72] width 50 height 8
click at [40, 74] on input "SĐT Người Nhận *" at bounding box center [54, 72] width 50 height 8
click at [131, 103] on input "text" at bounding box center [133, 101] width 47 height 8
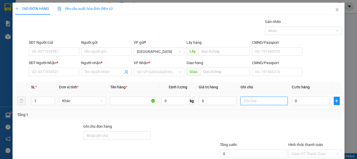
click at [243, 102] on input "text" at bounding box center [263, 101] width 47 height 8
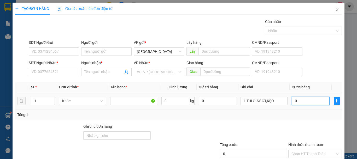
click at [299, 98] on input "0" at bounding box center [311, 101] width 38 height 8
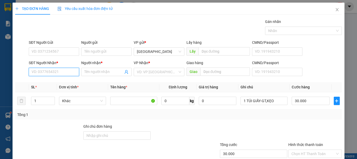
click at [33, 72] on input "SĐT Người Nhận *" at bounding box center [54, 72] width 50 height 8
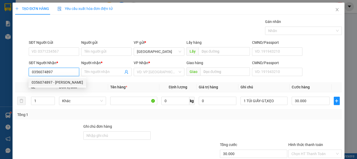
click at [60, 84] on div "0356074897 - HƯƠNG" at bounding box center [57, 83] width 51 height 6
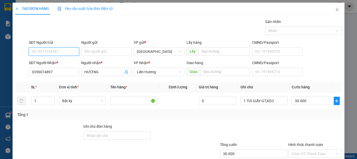
click at [54, 52] on input "SĐT Người Gửi" at bounding box center [54, 52] width 50 height 8
click at [51, 62] on div "0365028431 - DIỄM" at bounding box center [53, 62] width 43 height 6
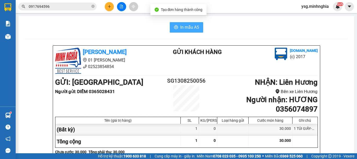
click at [175, 25] on button "In mẫu A5" at bounding box center [186, 27] width 33 height 10
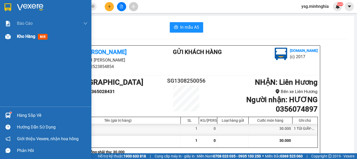
click at [10, 35] on img at bounding box center [7, 36] width 5 height 5
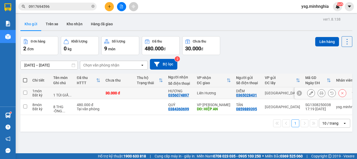
click at [118, 91] on div "30.000 đ" at bounding box center [118, 93] width 26 height 4
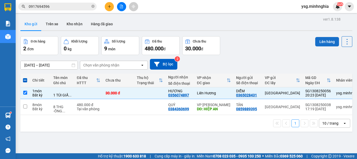
click at [327, 37] on button "Lên hàng" at bounding box center [327, 41] width 24 height 9
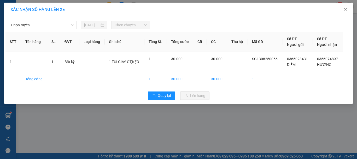
drag, startPoint x: 47, startPoint y: 25, endPoint x: 43, endPoint y: 30, distance: 6.1
click at [47, 26] on span "Chọn tuyến" at bounding box center [42, 25] width 62 height 8
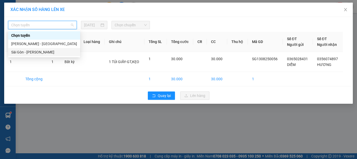
click at [36, 52] on div "Sài Gòn - Phan Rí" at bounding box center [44, 52] width 66 height 6
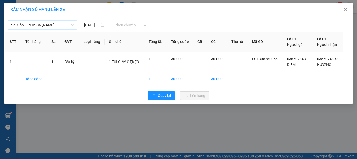
click at [130, 27] on span "Chọn chuyến" at bounding box center [131, 25] width 32 height 8
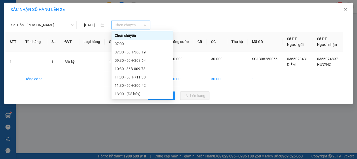
click at [136, 148] on div "21:00 - 86H-021.24" at bounding box center [141, 152] width 61 height 8
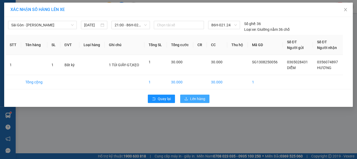
click at [192, 99] on span "Lên hàng" at bounding box center [197, 99] width 15 height 6
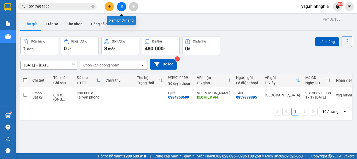
click at [122, 8] on icon "file-add" at bounding box center [122, 7] width 4 height 4
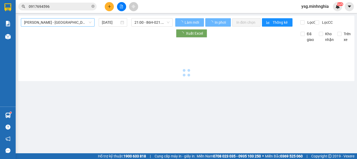
click at [73, 23] on span "Phan Rí - Sài Gòn" at bounding box center [57, 23] width 67 height 8
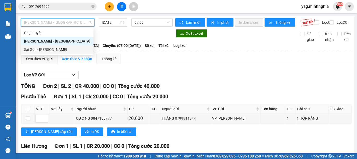
click at [66, 46] on div "Sài Gòn - Phan Rí" at bounding box center [57, 49] width 73 height 8
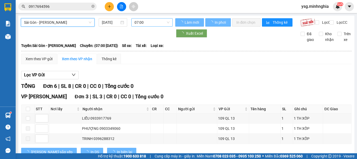
click at [140, 22] on span "07:00" at bounding box center [151, 23] width 35 height 8
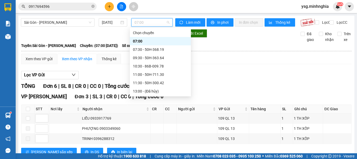
click at [154, 147] on div "21:00 - 86H-021.24" at bounding box center [160, 150] width 55 height 6
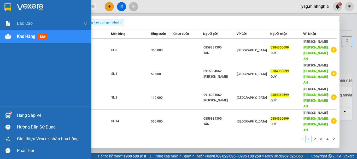
drag, startPoint x: 55, startPoint y: 6, endPoint x: 0, endPoint y: 8, distance: 54.6
click at [0, 8] on section "Kết quả tìm kiếm ( 34 ) Bộ lọc Ngày tạo đơn gần nhất Mã ĐH Trạng thái Món hàng …" at bounding box center [178, 79] width 357 height 159
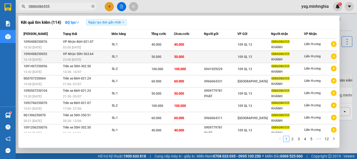
type input "0886086555"
click at [158, 58] on span "50.000" at bounding box center [156, 57] width 10 height 4
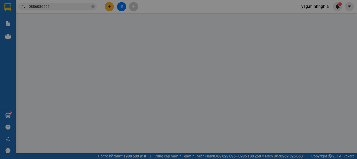
type input "0886086555"
type input "KHÁNH"
type input "50.000"
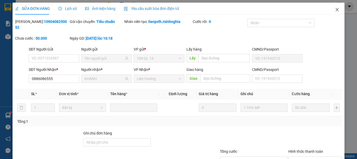
click at [335, 9] on span "Close" at bounding box center [337, 10] width 15 height 15
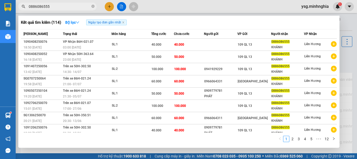
click at [65, 5] on input "0886086555" at bounding box center [60, 7] width 62 height 6
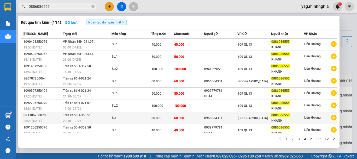
click at [169, 117] on div "60.000" at bounding box center [162, 118] width 22 height 6
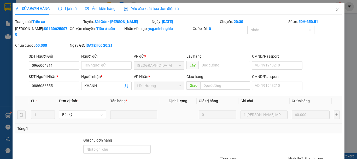
type input "0966064311"
type input "0886086555"
type input "60.000"
click at [335, 11] on icon "close" at bounding box center [337, 10] width 4 height 4
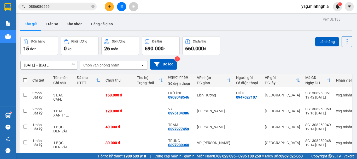
click at [76, 6] on input "0886086555" at bounding box center [60, 7] width 62 height 6
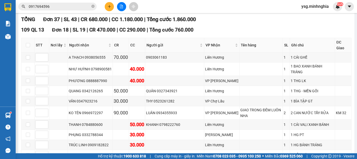
scroll to position [68, 0]
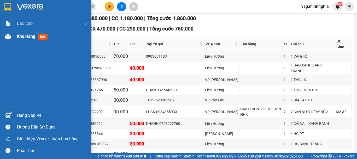
click at [6, 39] on img at bounding box center [7, 36] width 5 height 5
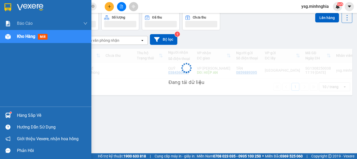
scroll to position [24, 0]
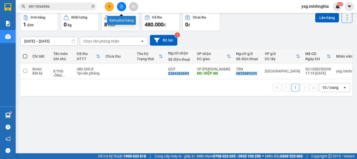
click at [120, 8] on icon "file-add" at bounding box center [121, 7] width 3 height 4
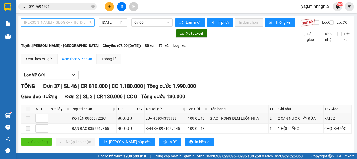
click at [73, 25] on span "Phan Rí - Sài Gòn" at bounding box center [57, 23] width 67 height 8
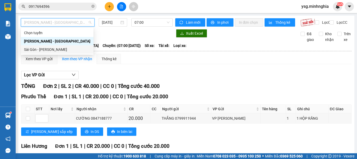
click at [60, 48] on div "Sài Gòn - Phan Rí" at bounding box center [57, 50] width 66 height 6
type input "13/08/2025"
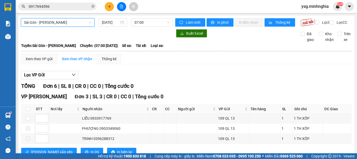
click at [157, 27] on div "Sài Gòn - Phan Rí Sài Gòn - Phan Rí 13/08/2025 07:00" at bounding box center [97, 22] width 152 height 8
click at [156, 27] on div "Sài Gòn - Phan Rí 13/08/2025 07:00" at bounding box center [97, 22] width 152 height 8
click at [161, 23] on span "07:00" at bounding box center [151, 23] width 35 height 8
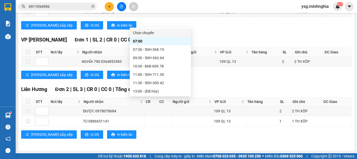
scroll to position [75, 0]
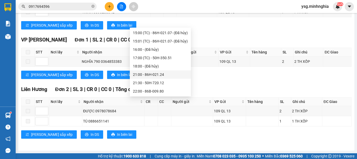
click at [159, 73] on div "21:00 - 86H-021.24" at bounding box center [160, 75] width 55 height 6
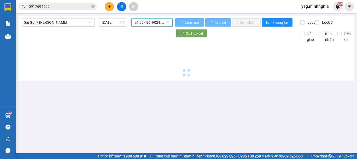
scroll to position [0, 0]
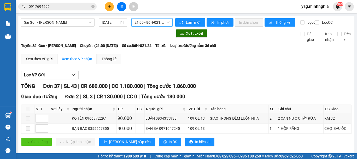
click at [145, 23] on span "21:00 - 86H-021.24" at bounding box center [151, 23] width 35 height 8
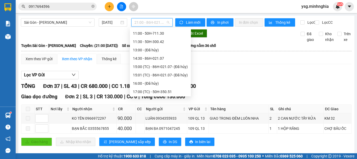
scroll to position [43, 0]
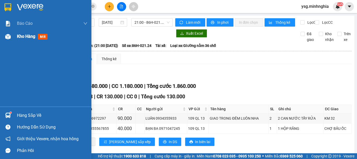
click at [3, 35] on div "Kho hàng mới" at bounding box center [45, 36] width 91 height 13
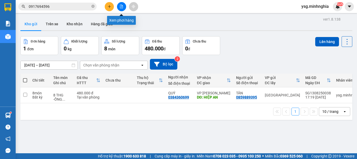
click at [118, 6] on button at bounding box center [121, 6] width 9 height 9
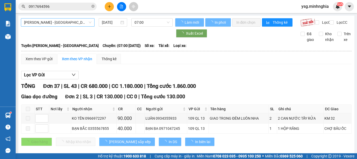
click at [46, 21] on span "Phan Rí - Sài Gòn" at bounding box center [57, 23] width 67 height 8
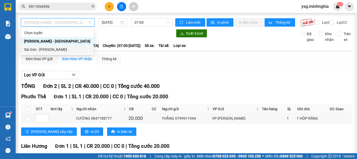
drag, startPoint x: 23, startPoint y: 49, endPoint x: 130, endPoint y: 44, distance: 106.4
click at [24, 50] on div "Sài Gòn - Phan Rí" at bounding box center [57, 49] width 73 height 8
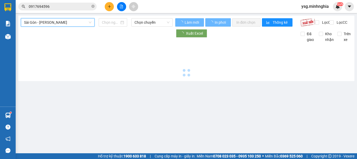
type input "13/08/2025"
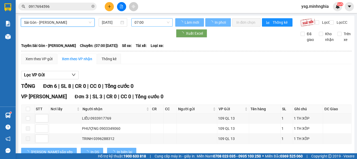
click at [146, 25] on span "07:00" at bounding box center [151, 23] width 35 height 8
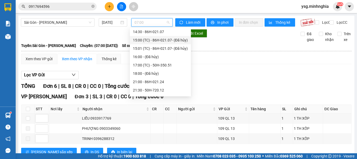
scroll to position [75, 0]
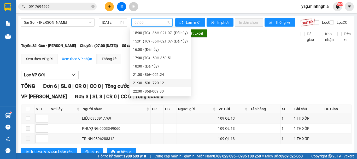
click at [169, 82] on div "21:30 - 50H-720.12" at bounding box center [160, 83] width 55 height 6
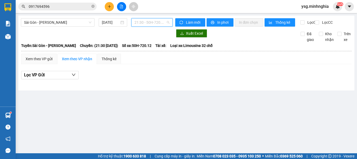
click at [150, 24] on span "21:30 - 50H-720.12" at bounding box center [151, 23] width 35 height 8
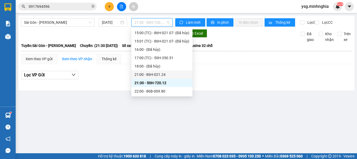
click at [164, 77] on div "21:00 - 86H-021.24" at bounding box center [161, 75] width 55 height 6
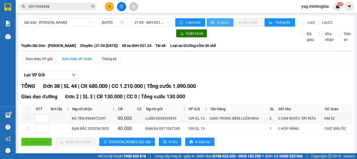
click at [217, 22] on span "In phơi" at bounding box center [223, 23] width 12 height 6
click at [46, 61] on div "Xem theo VP gửi" at bounding box center [39, 59] width 27 height 6
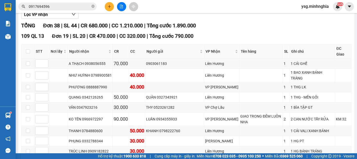
scroll to position [55, 0]
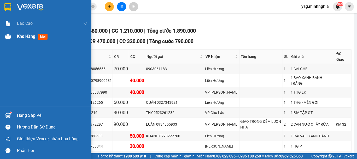
click at [5, 42] on div "Kho hàng mới" at bounding box center [45, 36] width 91 height 13
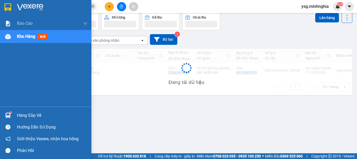
scroll to position [24, 0]
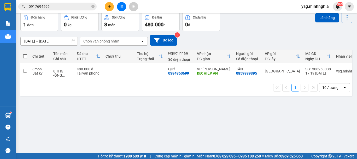
click at [123, 7] on icon "file-add" at bounding box center [121, 7] width 3 height 4
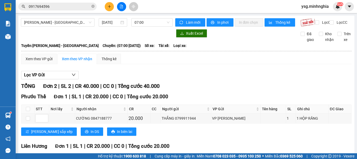
click at [108, 2] on div "Kết quả tìm kiếm ( 10 ) Bộ lọc Ngày tạo đơn gần nhất Mã ĐH Trạng thái Món hàng …" at bounding box center [178, 6] width 357 height 13
click at [110, 7] on icon "plus" at bounding box center [110, 7] width 4 height 4
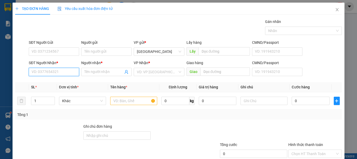
click at [62, 69] on input "SĐT Người Nhận *" at bounding box center [54, 72] width 50 height 8
type input "0946680430"
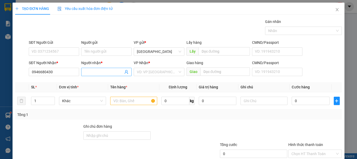
click at [91, 74] on input "Người nhận *" at bounding box center [103, 72] width 39 height 6
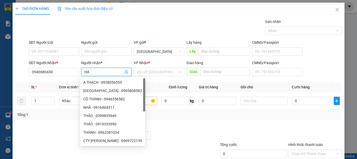
type input "H"
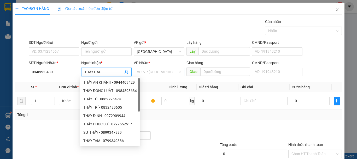
type input "THẦY HÀO"
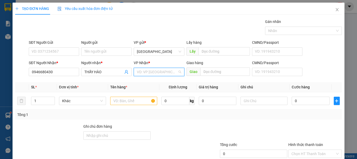
click at [154, 72] on input "search" at bounding box center [157, 72] width 40 height 8
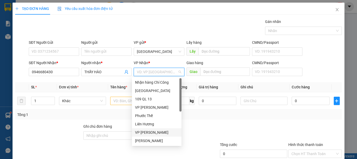
scroll to position [25, 0]
click at [145, 133] on div "VP Chợ Lầu" at bounding box center [156, 133] width 43 height 6
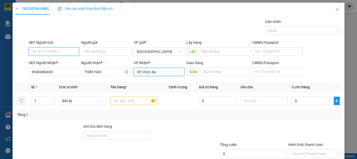
click at [53, 54] on input "SĐT Người Gửi" at bounding box center [54, 52] width 50 height 8
type input "0327142833"
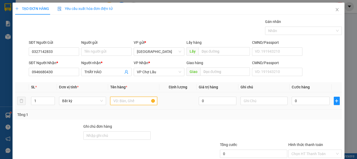
click at [115, 102] on input "text" at bounding box center [133, 101] width 47 height 8
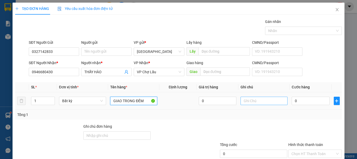
type input "GIAO TRONG ĐÊM"
click at [263, 99] on input "text" at bounding box center [263, 101] width 47 height 8
click at [256, 103] on input "1 BÌA TÂỌ GT" at bounding box center [263, 101] width 47 height 8
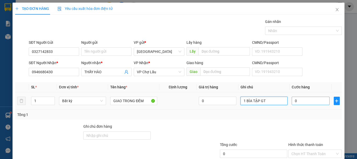
type input "1 BÌA TẬP GT"
click at [296, 103] on input "0" at bounding box center [311, 101] width 38 height 8
type input "3"
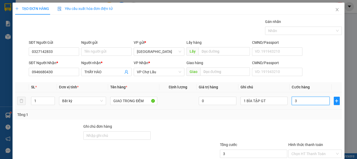
type input "30"
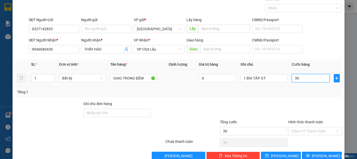
scroll to position [34, 0]
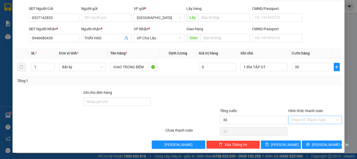
type input "30.000"
click at [305, 120] on input "Hình thức thanh toán" at bounding box center [313, 120] width 44 height 8
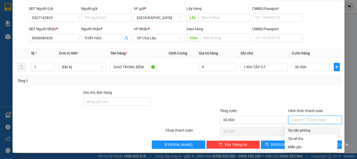
drag, startPoint x: 299, startPoint y: 128, endPoint x: 299, endPoint y: 132, distance: 3.4
click at [299, 129] on div "Tại văn phòng" at bounding box center [311, 131] width 46 height 6
type input "0"
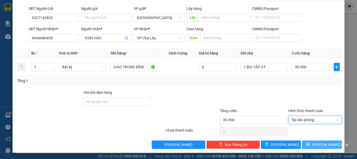
click at [309, 145] on icon "printer" at bounding box center [308, 145] width 4 height 4
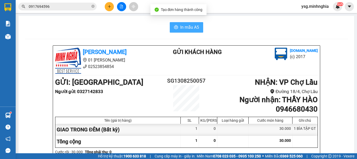
drag, startPoint x: 188, startPoint y: 29, endPoint x: 190, endPoint y: 40, distance: 11.2
click at [195, 26] on span "In mẫu A5" at bounding box center [189, 27] width 19 height 7
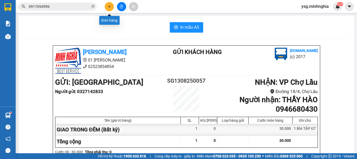
click at [106, 6] on button at bounding box center [109, 6] width 9 height 9
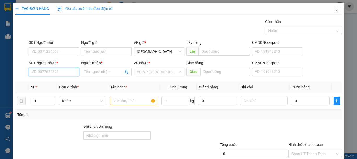
click at [49, 75] on input "SĐT Người Nhận *" at bounding box center [54, 72] width 50 height 8
type input "0329157050"
click at [51, 80] on div "0329157050 - PHƯỢNG" at bounding box center [53, 83] width 43 height 6
type input "PHƯỢNG"
type input "KM 28"
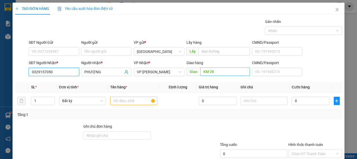
type input "0329157050"
click at [212, 72] on input "KM 28" at bounding box center [225, 72] width 50 height 8
type input "KM 30"
drag, startPoint x: 60, startPoint y: 73, endPoint x: 0, endPoint y: 74, distance: 60.1
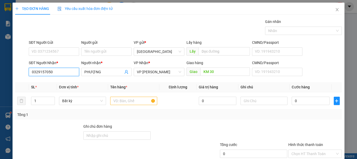
click at [0, 74] on div "TẠO ĐƠN HÀNG Yêu cầu xuất hóa đơn điện tử Transit Pickup Surcharge Ids Transit …" at bounding box center [178, 79] width 357 height 159
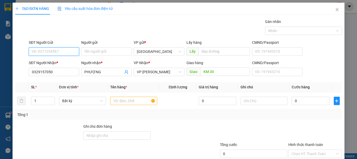
click at [45, 51] on input "SĐT Người Gửi" at bounding box center [54, 52] width 50 height 8
type input "0335476389"
click at [126, 104] on input "text" at bounding box center [133, 101] width 47 height 8
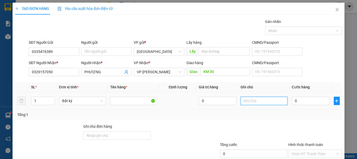
click at [241, 101] on input "text" at bounding box center [263, 101] width 47 height 8
type input "1 HỘP GIẤY-THUỐC"
click at [302, 102] on input "0" at bounding box center [311, 101] width 38 height 8
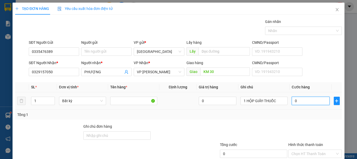
type input "5"
type input "50"
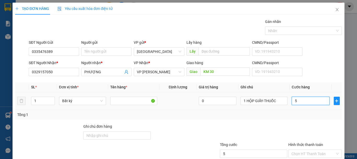
type input "50"
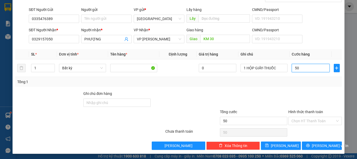
scroll to position [34, 0]
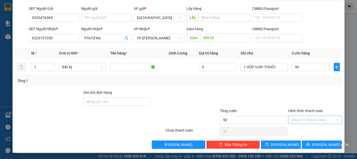
type input "50.000"
drag, startPoint x: 299, startPoint y: 118, endPoint x: 298, endPoint y: 123, distance: 5.4
click at [299, 118] on input "Hình thức thanh toán" at bounding box center [313, 120] width 44 height 8
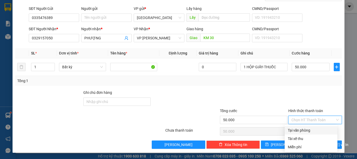
click at [297, 127] on div "Tại văn phòng" at bounding box center [311, 130] width 53 height 8
type input "0"
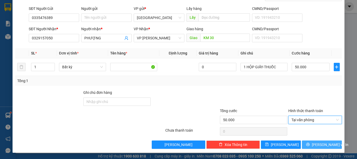
click at [302, 142] on button "Lưu và In" at bounding box center [322, 145] width 40 height 8
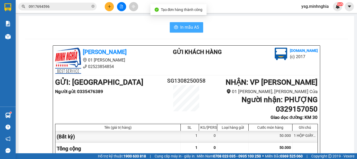
click at [196, 29] on span "In mẫu A5" at bounding box center [189, 27] width 19 height 7
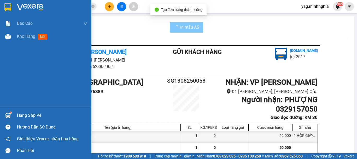
scroll to position [278, 0]
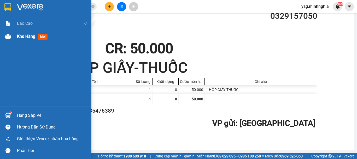
click at [5, 34] on img at bounding box center [7, 36] width 5 height 5
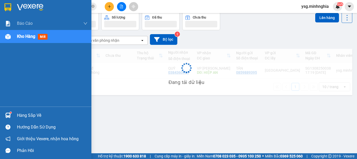
scroll to position [24, 0]
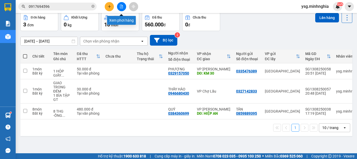
click at [120, 9] on button at bounding box center [121, 6] width 9 height 9
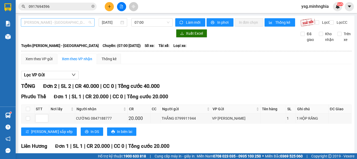
click at [84, 24] on span "Phan Rí - Sài Gòn" at bounding box center [57, 23] width 67 height 8
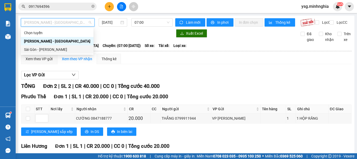
drag, startPoint x: 54, startPoint y: 51, endPoint x: 91, endPoint y: 31, distance: 42.4
click at [55, 51] on div "Sài Gòn - Phan Rí" at bounding box center [57, 50] width 66 height 6
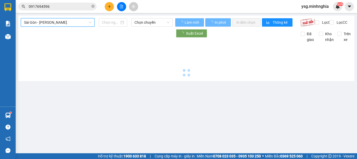
type input "13/08/2025"
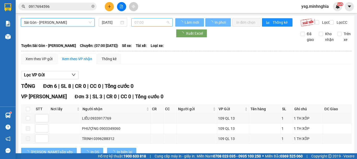
click at [163, 22] on span "07:00" at bounding box center [151, 23] width 35 height 8
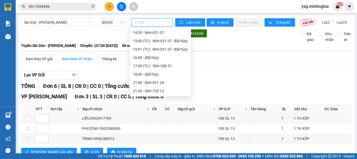
scroll to position [75, 0]
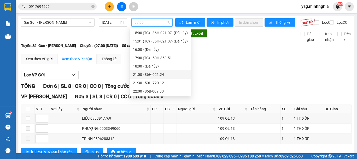
click at [160, 73] on div "21:00 - 86H-021.24" at bounding box center [160, 75] width 55 height 6
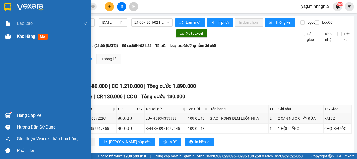
click at [8, 42] on div "Kho hàng mới" at bounding box center [45, 36] width 91 height 13
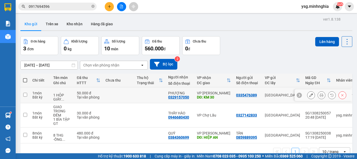
click at [102, 103] on td "50.000 đ Tại văn phòng" at bounding box center [88, 95] width 29 height 16
checkbox input "true"
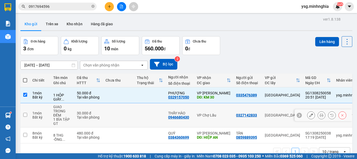
click at [101, 113] on td "30.000 đ Tại văn phòng" at bounding box center [88, 115] width 29 height 24
checkbox input "true"
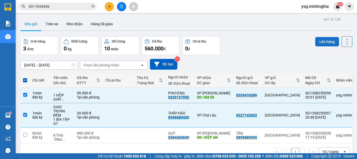
click at [330, 39] on button "Lên hàng" at bounding box center [327, 41] width 24 height 9
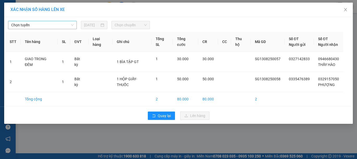
click at [40, 27] on span "Chọn tuyến" at bounding box center [42, 25] width 62 height 8
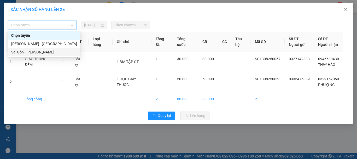
click at [23, 51] on div "Sài Gòn - Phan Rí" at bounding box center [44, 52] width 66 height 6
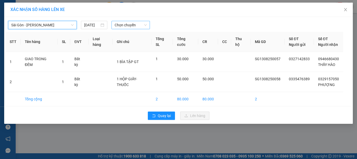
click at [119, 25] on span "Chọn chuyến" at bounding box center [131, 25] width 32 height 8
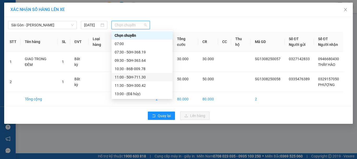
scroll to position [75, 0]
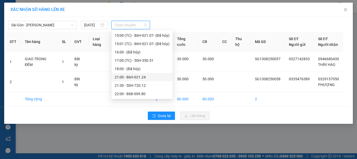
click at [151, 78] on div "21:00 - 86H-021.24" at bounding box center [142, 77] width 55 height 6
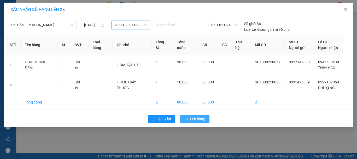
click at [194, 117] on span "Lên hàng" at bounding box center [197, 119] width 15 height 6
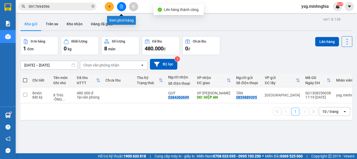
click at [125, 7] on button at bounding box center [121, 6] width 9 height 9
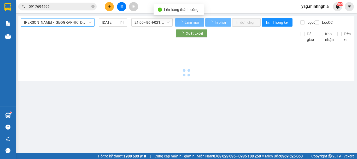
click at [76, 26] on span "Phan Rí - Sài Gòn" at bounding box center [57, 23] width 67 height 8
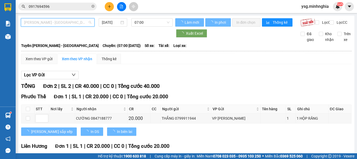
click at [69, 50] on div "Sài Gòn - Phan Rí" at bounding box center [57, 50] width 66 height 6
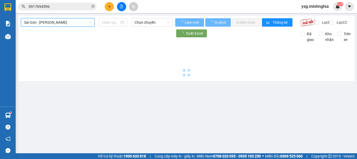
type input "13/08/2025"
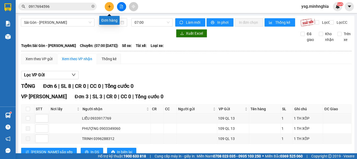
click at [109, 10] on button at bounding box center [109, 6] width 9 height 9
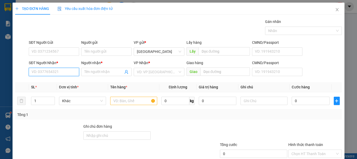
click at [62, 72] on input "SĐT Người Nhận *" at bounding box center [54, 72] width 50 height 8
drag, startPoint x: 59, startPoint y: 81, endPoint x: 112, endPoint y: 88, distance: 53.0
click at [60, 80] on div "0384825999 - CHIẾN" at bounding box center [53, 83] width 43 height 6
type input "0384825999"
type input "CHIẾN"
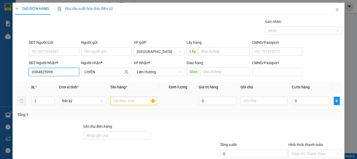
type input "0384825999"
drag, startPoint x: 130, startPoint y: 104, endPoint x: 191, endPoint y: 106, distance: 60.9
click at [132, 104] on input "text" at bounding box center [133, 101] width 47 height 8
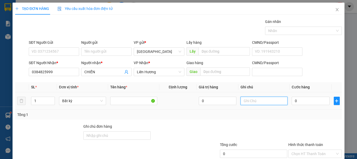
click at [253, 97] on input "text" at bounding box center [263, 101] width 47 height 8
type input "1 BAO XANH-DA DÉP"
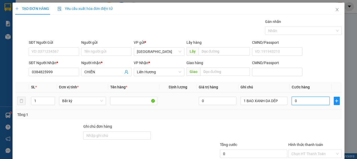
click at [302, 99] on input "0" at bounding box center [311, 101] width 38 height 8
type input "3"
type input "30"
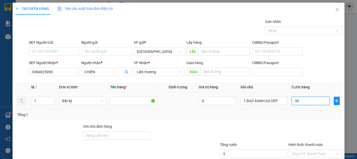
type input "30"
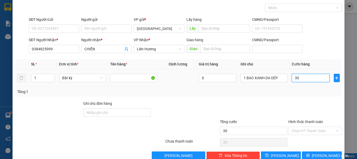
scroll to position [34, 0]
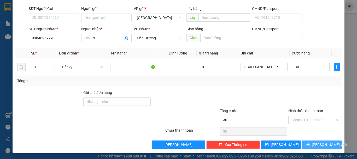
type input "30.000"
click at [317, 146] on span "Lưu và In" at bounding box center [330, 145] width 37 height 6
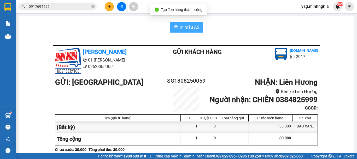
click at [181, 27] on span "In mẫu A5" at bounding box center [189, 27] width 19 height 7
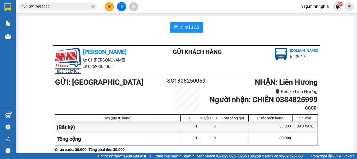
click at [120, 6] on icon "file-add" at bounding box center [122, 7] width 4 height 4
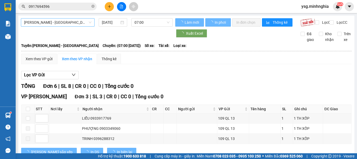
click at [66, 26] on span "Phan Rí - Sài Gòn" at bounding box center [57, 23] width 67 height 8
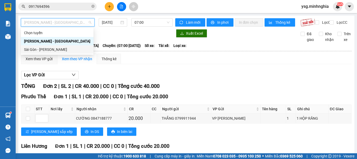
click at [53, 47] on div "Sài Gòn - Phan Rí" at bounding box center [57, 50] width 66 height 6
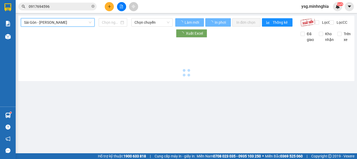
type input "13/08/2025"
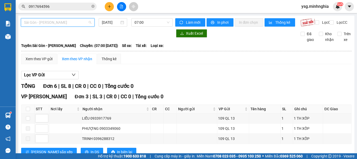
click at [68, 19] on span "Sài Gòn - Phan Rí" at bounding box center [57, 23] width 67 height 8
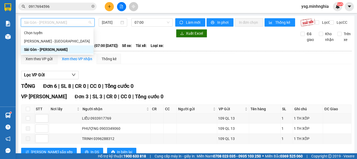
drag, startPoint x: 161, startPoint y: 24, endPoint x: 159, endPoint y: 27, distance: 3.7
click at [161, 24] on span "07:00" at bounding box center [151, 23] width 35 height 8
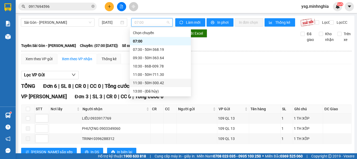
scroll to position [75, 0]
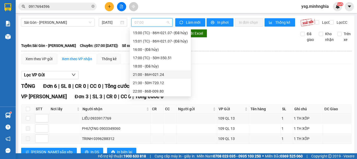
click at [158, 71] on div "21:00 - 86H-021.24" at bounding box center [160, 74] width 61 height 8
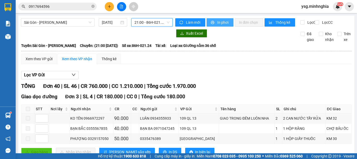
click at [217, 22] on span "In phơi" at bounding box center [223, 23] width 12 height 6
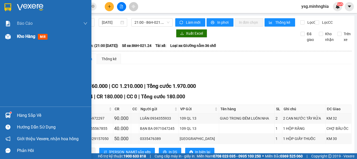
click at [8, 38] on img at bounding box center [7, 36] width 5 height 5
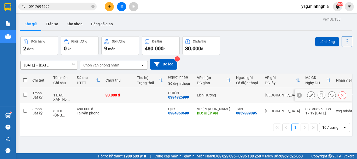
click at [125, 95] on div "30.000 đ" at bounding box center [118, 95] width 26 height 4
checkbox input "true"
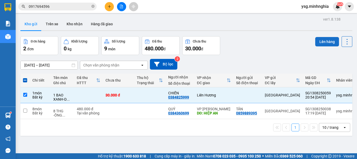
click at [322, 41] on button "Lên hàng" at bounding box center [327, 41] width 24 height 9
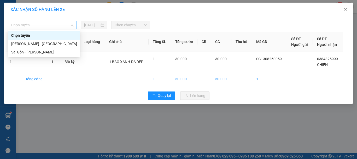
click at [51, 26] on span "Chọn tuyến" at bounding box center [42, 25] width 62 height 8
click at [30, 50] on div "Sài Gòn - Phan Rí" at bounding box center [44, 52] width 66 height 6
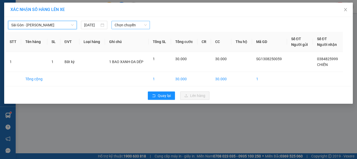
click at [137, 25] on span "Chọn chuyến" at bounding box center [131, 25] width 32 height 8
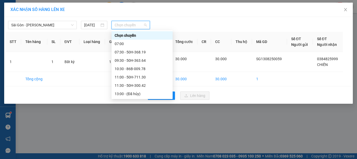
scroll to position [75, 0]
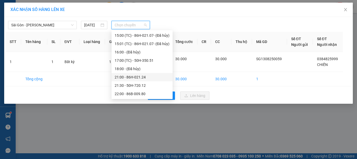
click at [136, 77] on div "21:00 - 86H-021.24" at bounding box center [142, 77] width 55 height 6
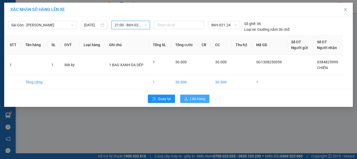
click at [202, 100] on span "Lên hàng" at bounding box center [197, 99] width 15 height 6
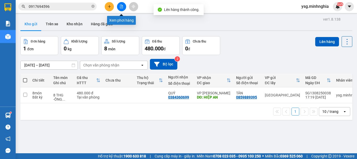
click at [122, 5] on icon "file-add" at bounding box center [122, 7] width 4 height 4
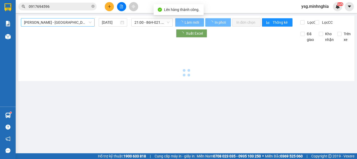
click at [78, 20] on span "Phan Rí - Sài Gòn" at bounding box center [57, 23] width 67 height 8
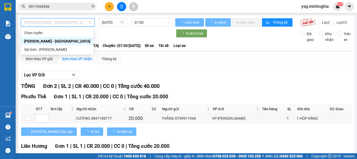
click at [58, 53] on div "Sài Gòn - Phan Rí" at bounding box center [57, 49] width 73 height 8
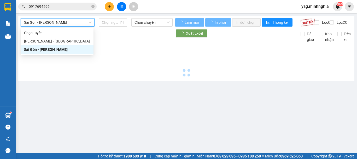
type input "13/08/2025"
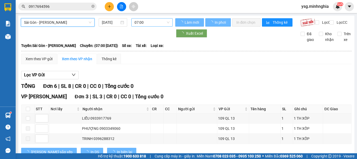
click at [147, 21] on span "07:00" at bounding box center [151, 23] width 35 height 8
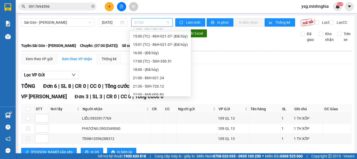
scroll to position [75, 0]
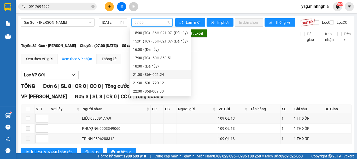
click at [158, 74] on div "21:00 - 86H-021.24" at bounding box center [160, 75] width 55 height 6
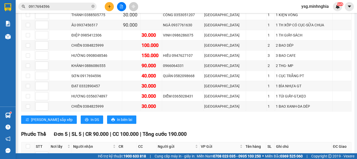
scroll to position [429, 0]
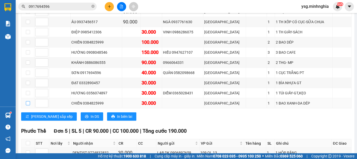
click at [29, 105] on input "checkbox" at bounding box center [28, 103] width 4 height 4
checkbox input "true"
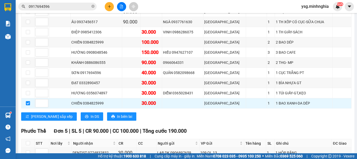
scroll to position [0, 0]
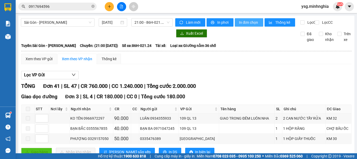
click at [239, 20] on span "In đơn chọn" at bounding box center [249, 23] width 20 height 6
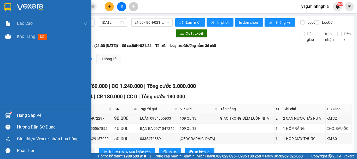
click at [9, 44] on div "Báo cáo Báo cáo dòng tiền (nhân viên) Doanh số tạo đơn theo VP gửi (nhân viên) …" at bounding box center [45, 62] width 91 height 90
click at [8, 37] on img at bounding box center [7, 36] width 5 height 5
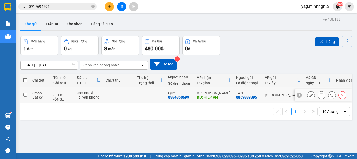
click at [119, 95] on td at bounding box center [118, 95] width 31 height 16
checkbox input "true"
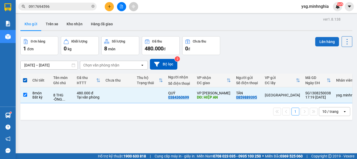
click at [331, 39] on button "Lên hàng" at bounding box center [327, 41] width 24 height 9
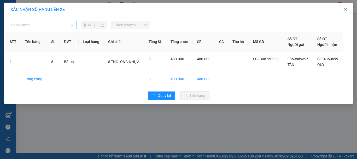
click at [67, 23] on span "Chọn tuyến" at bounding box center [42, 25] width 62 height 8
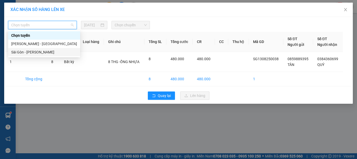
click at [43, 50] on div "Sài Gòn - Phan Rí" at bounding box center [44, 52] width 66 height 6
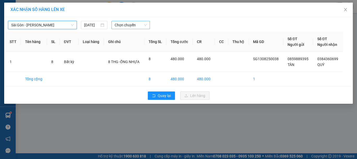
click at [137, 23] on span "Chọn chuyến" at bounding box center [131, 25] width 32 height 8
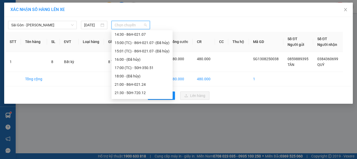
scroll to position [75, 0]
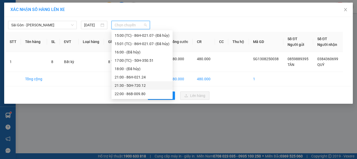
click at [140, 84] on div "21:30 - 50H-720.12" at bounding box center [142, 86] width 55 height 6
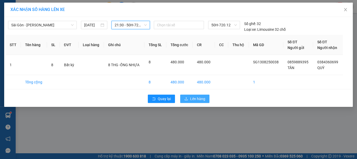
click at [197, 99] on span "Lên hàng" at bounding box center [197, 99] width 15 height 6
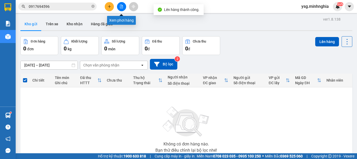
click at [120, 8] on icon "file-add" at bounding box center [122, 7] width 4 height 4
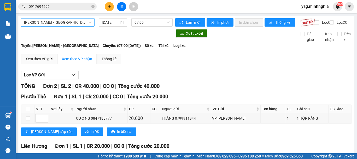
click at [76, 23] on span "Phan Rí - Sài Gòn" at bounding box center [57, 23] width 67 height 8
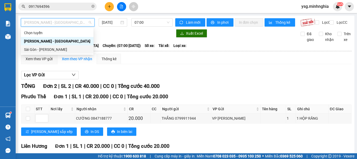
click at [63, 48] on div "Sài Gòn - Phan Rí" at bounding box center [57, 50] width 66 height 6
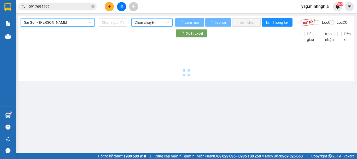
type input "13/08/2025"
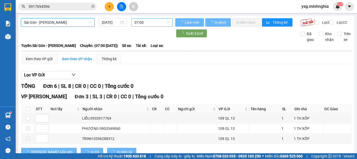
click at [146, 22] on span "07:00" at bounding box center [151, 23] width 35 height 8
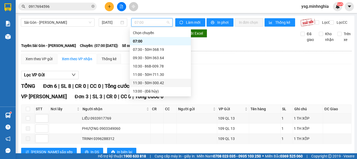
scroll to position [75, 0]
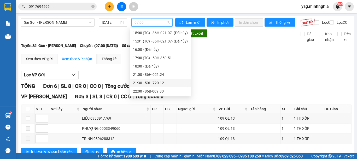
click at [157, 83] on div "21:30 - 50H-720.12" at bounding box center [160, 83] width 55 height 6
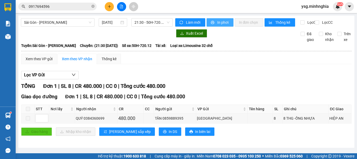
click at [217, 25] on span "In phơi" at bounding box center [223, 23] width 12 height 6
drag, startPoint x: 154, startPoint y: 23, endPoint x: 154, endPoint y: 69, distance: 46.0
click at [154, 23] on span "21:30 - 50H-720.12" at bounding box center [151, 23] width 35 height 8
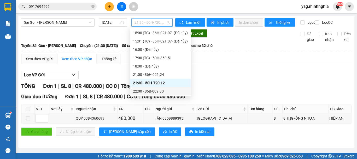
click at [155, 90] on div "22:00 - 86B-009.80" at bounding box center [160, 92] width 55 height 6
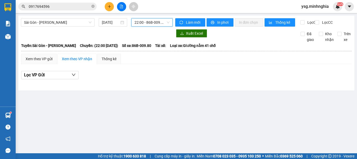
click at [152, 21] on span "22:00 - 86B-009.80" at bounding box center [151, 23] width 35 height 8
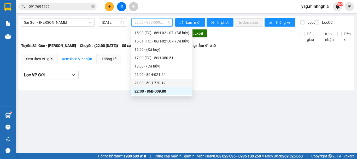
click at [156, 82] on div "21:30 - 50H-720.12" at bounding box center [161, 83] width 55 height 6
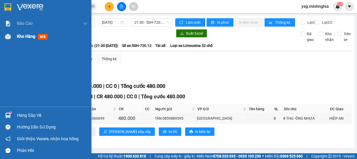
click at [5, 35] on img at bounding box center [7, 36] width 5 height 5
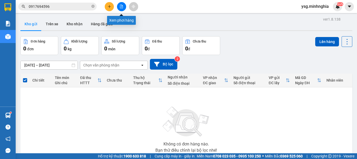
click at [120, 6] on icon "file-add" at bounding box center [121, 7] width 3 height 4
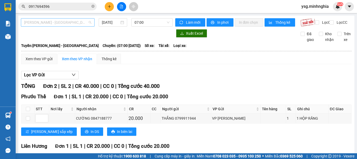
click at [84, 23] on span "Phan Rí - Sài Gòn" at bounding box center [57, 23] width 67 height 8
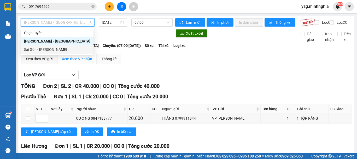
click at [68, 50] on div "Sài Gòn - Phan Rí" at bounding box center [57, 50] width 66 height 6
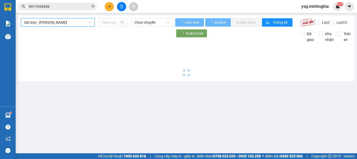
type input "13/08/2025"
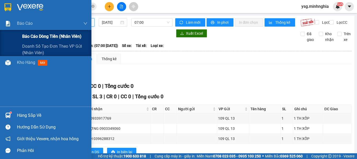
click at [6, 40] on div "Báo cáo dòng tiền (nhân viên)" at bounding box center [45, 36] width 91 height 13
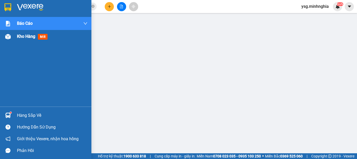
click at [7, 38] on img at bounding box center [7, 36] width 5 height 5
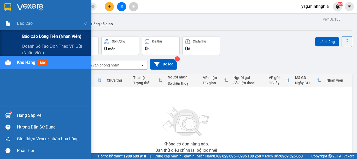
click at [40, 36] on span "Báo cáo dòng tiền (nhân viên)" at bounding box center [51, 36] width 59 height 7
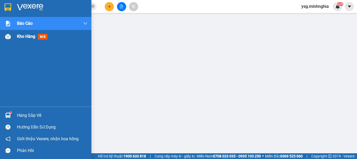
click at [15, 39] on div "Kho hàng mới" at bounding box center [45, 36] width 91 height 13
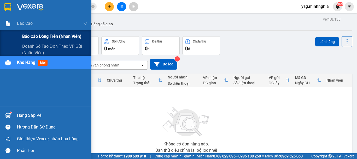
click at [36, 36] on span "Báo cáo dòng tiền (nhân viên)" at bounding box center [51, 36] width 59 height 7
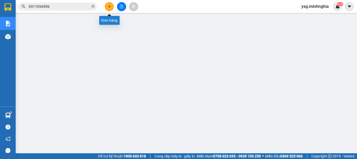
click at [110, 6] on icon "plus" at bounding box center [110, 7] width 4 height 4
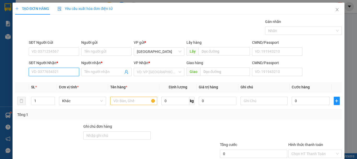
click at [58, 72] on input "SĐT Người Nhận *" at bounding box center [54, 72] width 50 height 8
click at [63, 80] on div "0384825999 - CHIẾN" at bounding box center [53, 83] width 43 height 6
type input "0384825999"
type input "CHIẾN"
type input "0384825999"
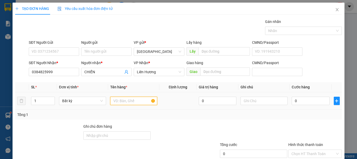
drag, startPoint x: 118, startPoint y: 101, endPoint x: 119, endPoint y: 98, distance: 2.7
click at [118, 101] on input "text" at bounding box center [133, 101] width 47 height 8
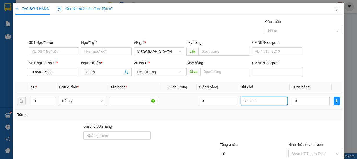
click at [275, 102] on input "text" at bounding box center [263, 101] width 47 height 8
type input "1 BAO CAM DÉP"
click at [301, 101] on input "0" at bounding box center [311, 101] width 38 height 8
type input "4"
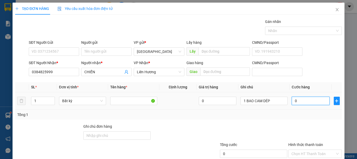
type input "4"
type input "40"
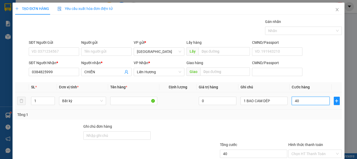
scroll to position [34, 0]
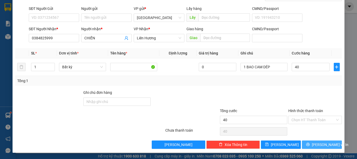
type input "40.000"
click at [310, 144] on icon "printer" at bounding box center [308, 145] width 4 height 4
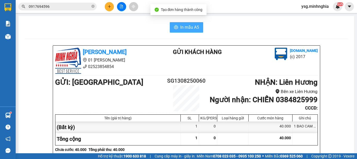
click at [189, 25] on span "In mẫu A5" at bounding box center [189, 27] width 19 height 7
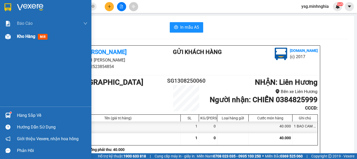
click at [11, 34] on div at bounding box center [7, 36] width 9 height 9
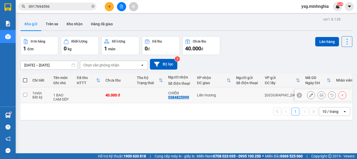
click at [131, 91] on td "40.000 đ" at bounding box center [118, 95] width 31 height 16
checkbox input "true"
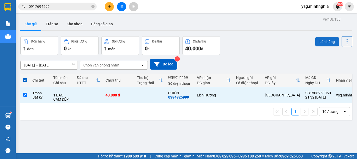
click at [315, 43] on button "Lên hàng" at bounding box center [327, 41] width 24 height 9
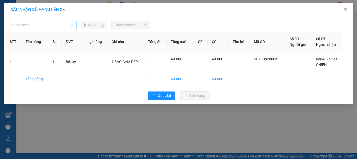
click at [43, 28] on span "Chọn tuyến" at bounding box center [42, 25] width 62 height 8
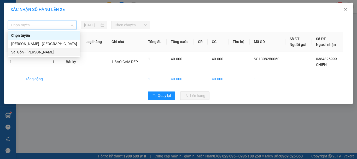
click at [37, 51] on div "Sài Gòn - Phan Rí" at bounding box center [44, 52] width 66 height 6
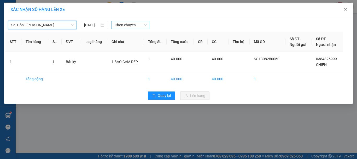
click at [117, 24] on span "Chọn chuyến" at bounding box center [131, 25] width 32 height 8
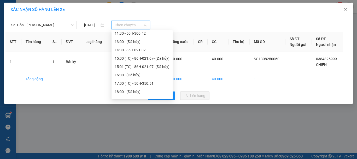
scroll to position [75, 0]
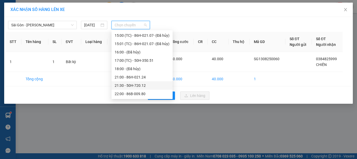
click at [128, 88] on div "21:30 - 50H-720.12" at bounding box center [142, 86] width 55 height 6
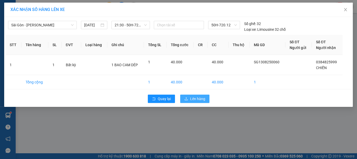
click at [195, 98] on span "Lên hàng" at bounding box center [197, 99] width 15 height 6
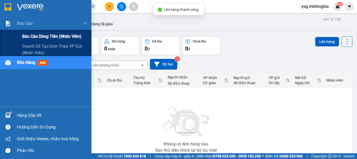
click at [40, 39] on span "Báo cáo dòng tiền (nhân viên)" at bounding box center [51, 36] width 59 height 7
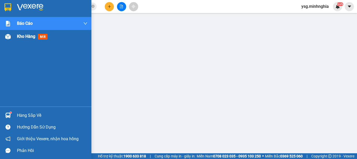
click at [2, 36] on div "Kho hàng mới" at bounding box center [45, 36] width 91 height 13
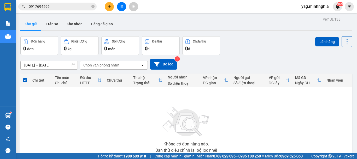
click at [119, 8] on button at bounding box center [121, 6] width 9 height 9
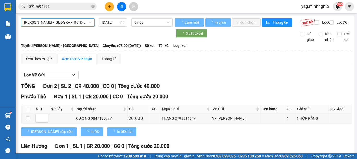
click at [74, 20] on span "Phan Rí - Sài Gòn" at bounding box center [57, 23] width 67 height 8
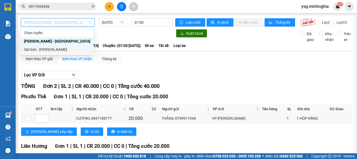
click at [61, 50] on div "Sài Gòn - Phan Rí" at bounding box center [57, 50] width 66 height 6
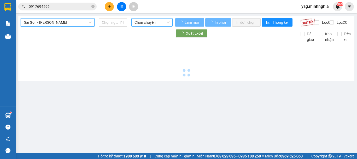
type input "13/08/2025"
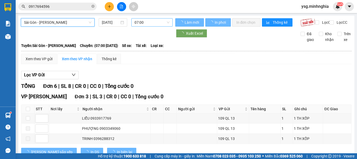
click at [143, 21] on span "07:00" at bounding box center [151, 23] width 35 height 8
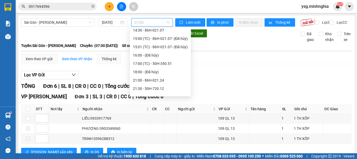
scroll to position [75, 0]
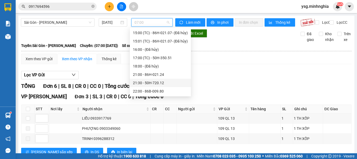
click at [155, 80] on div "21:30 - 50H-720.12" at bounding box center [160, 83] width 55 height 6
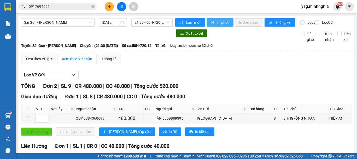
click at [219, 20] on span "In phơi" at bounding box center [223, 23] width 12 height 6
click at [37, 61] on div "Xem theo VP gửi" at bounding box center [39, 59] width 27 height 6
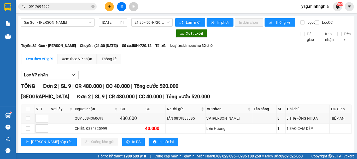
scroll to position [12, 0]
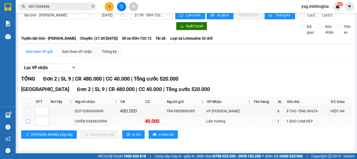
click at [28, 122] on input "checkbox" at bounding box center [28, 121] width 4 height 4
checkbox input "true"
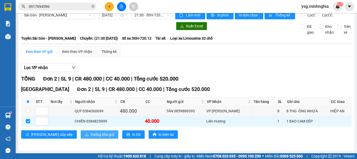
click at [91, 133] on span "Xuống kho gửi" at bounding box center [102, 135] width 23 height 6
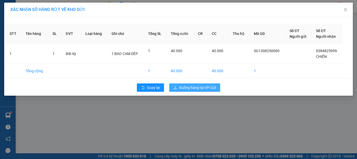
click at [203, 85] on span "Xuống hàng tại VP Gửi" at bounding box center [197, 88] width 37 height 6
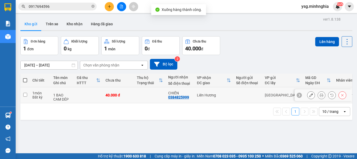
click at [119, 98] on td "40.000 đ" at bounding box center [118, 95] width 31 height 16
checkbox input "true"
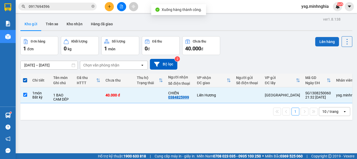
click at [328, 45] on button "Lên hàng" at bounding box center [327, 41] width 24 height 9
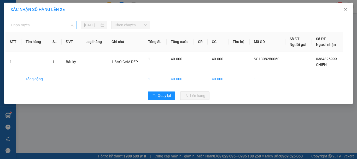
click at [50, 23] on span "Chọn tuyến" at bounding box center [42, 25] width 62 height 8
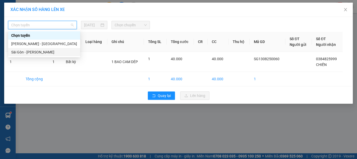
click at [29, 52] on div "Sài Gòn - Phan Rí" at bounding box center [44, 52] width 66 height 6
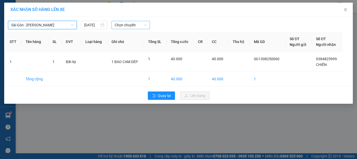
click at [129, 24] on span "Chọn chuyến" at bounding box center [131, 25] width 32 height 8
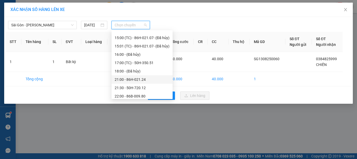
scroll to position [75, 0]
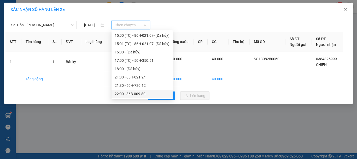
click at [137, 91] on div "22:00 - 86B-009.80" at bounding box center [142, 94] width 55 height 6
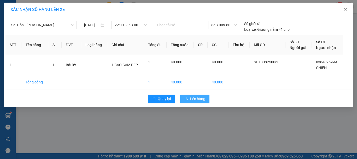
click at [192, 97] on span "Lên hàng" at bounding box center [197, 99] width 15 height 6
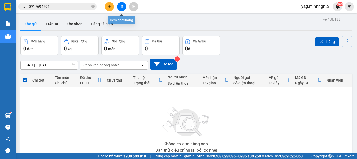
click at [122, 7] on icon "file-add" at bounding box center [122, 7] width 4 height 4
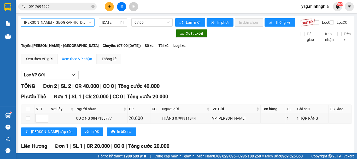
click at [59, 23] on span "Phan Rí - Sài Gòn" at bounding box center [57, 23] width 67 height 8
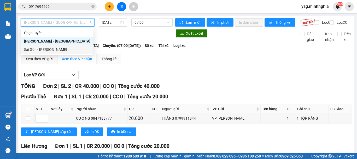
click at [50, 52] on div "Sài Gòn - Phan Rí" at bounding box center [57, 49] width 73 height 8
type input "13/08/2025"
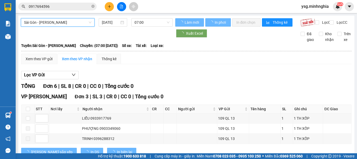
click at [158, 22] on span "07:00" at bounding box center [151, 23] width 35 height 8
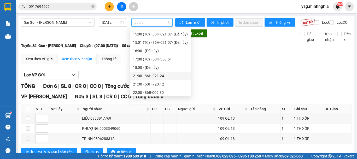
scroll to position [75, 0]
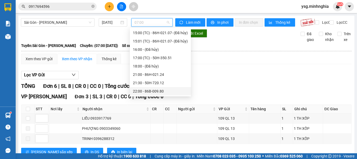
click at [162, 89] on div "22:00 - 86B-009.80" at bounding box center [160, 92] width 55 height 6
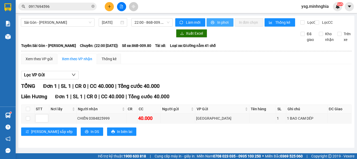
click at [219, 23] on span "In phơi" at bounding box center [223, 23] width 12 height 6
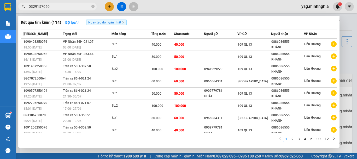
type input "0329157050"
